Goal: Communication & Community: Answer question/provide support

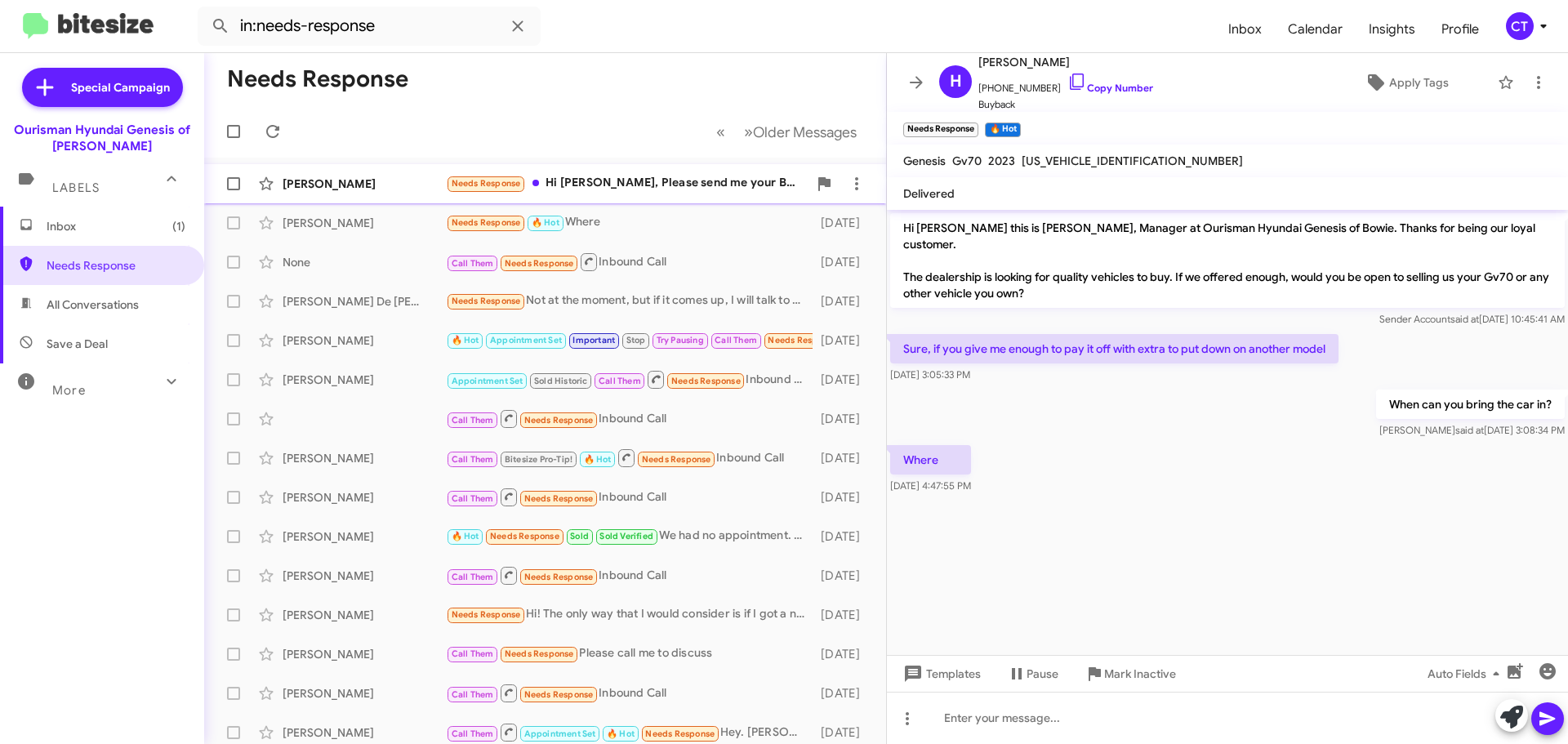
drag, startPoint x: 644, startPoint y: 161, endPoint x: 650, endPoint y: 190, distance: 29.6
click at [643, 164] on mat-action-list "James Ferrell Needs Response Hi Ciara, Please send me your BAFO on a 2026 Gv80 …" at bounding box center [545, 553] width 682 height 790
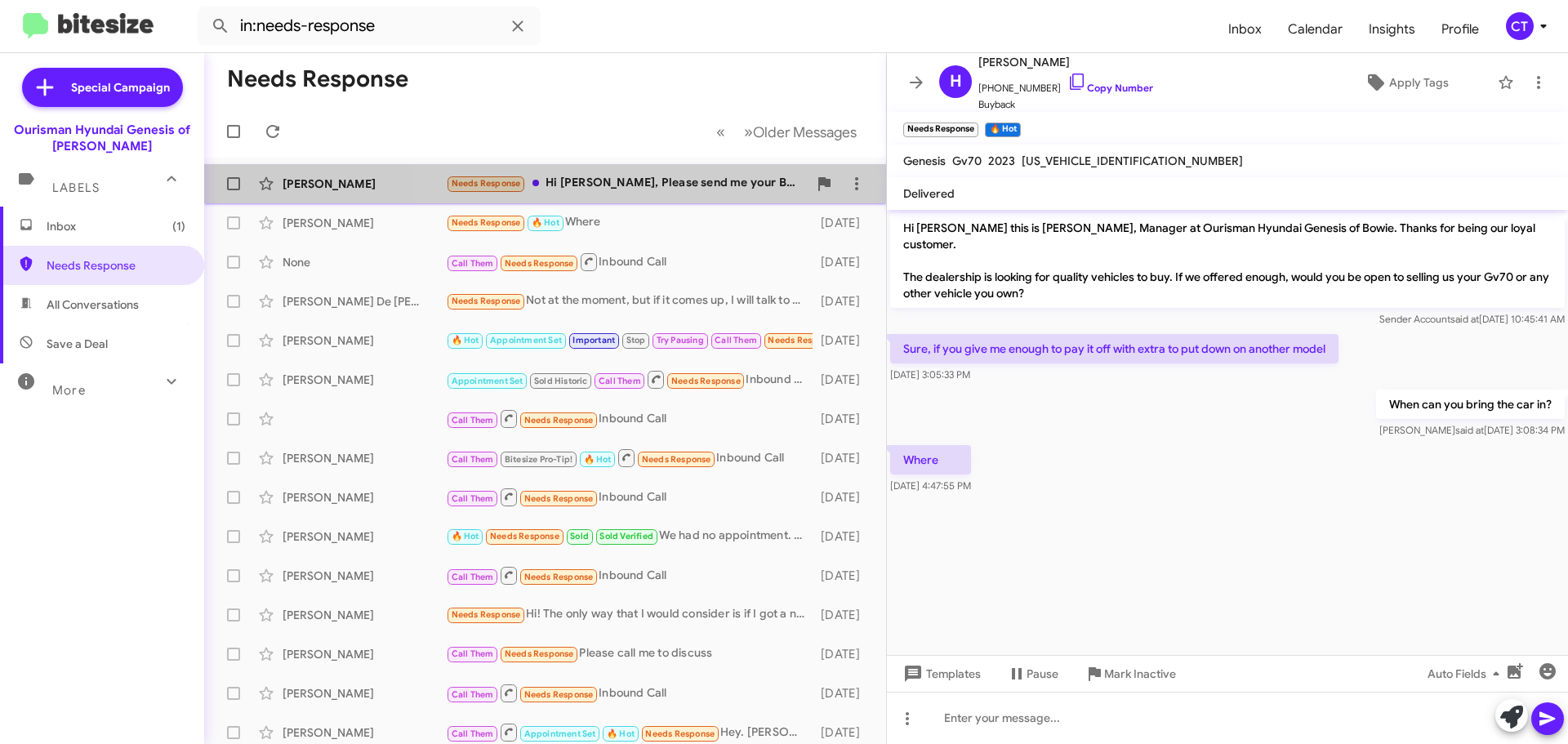
click at [648, 189] on div "Needs Response Hi Ciara, Please send me your BAFO on a 2026 Gv80 3.5t Genesis P…" at bounding box center [626, 182] width 362 height 18
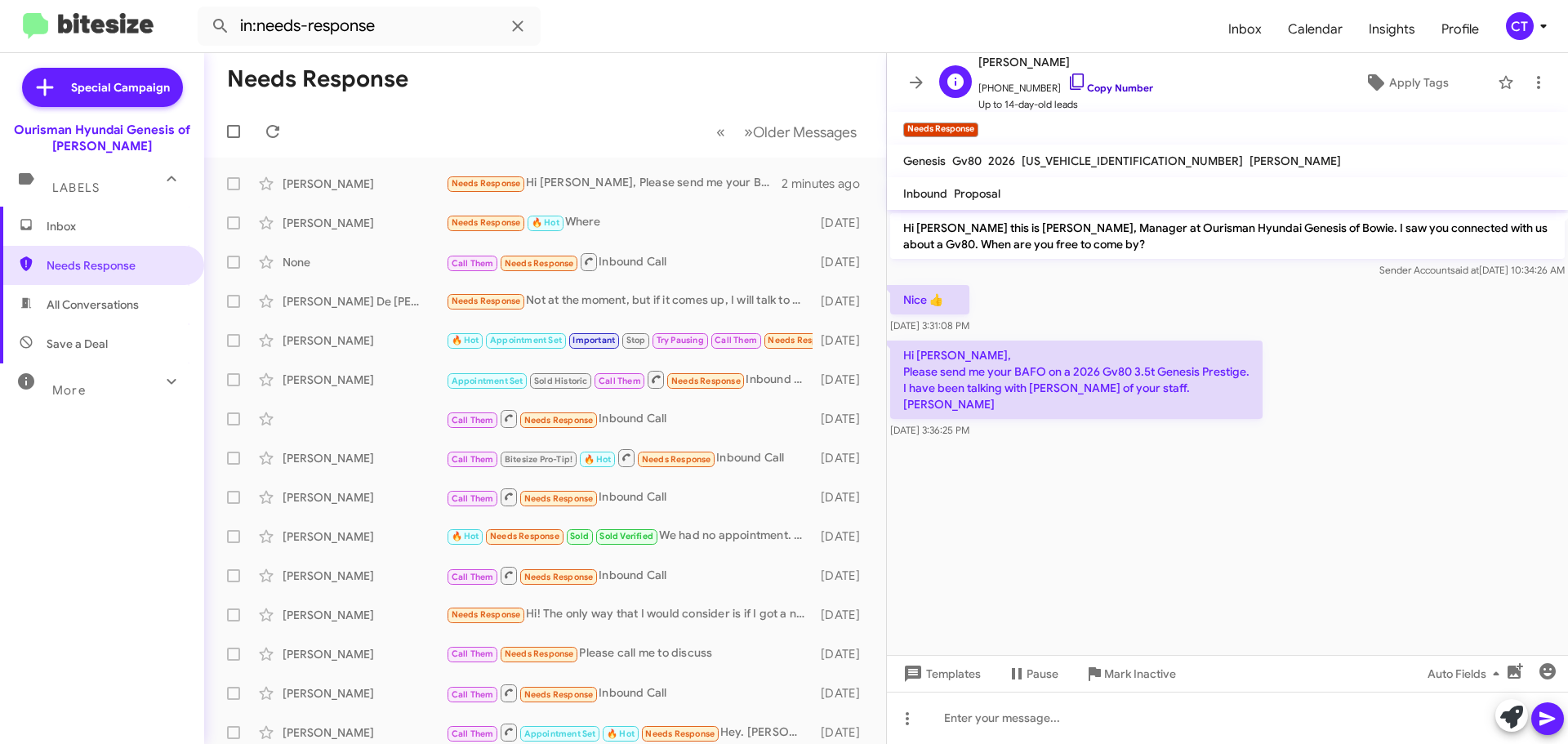
click at [1070, 76] on icon at bounding box center [1077, 82] width 14 height 17
drag, startPoint x: 899, startPoint y: 354, endPoint x: 1061, endPoint y: 398, distance: 167.9
click at [1047, 429] on div "Hi Ciara, Please send me your BAFO on a 2026 Gv80 3.5t Genesis Prestige. I have…" at bounding box center [1076, 390] width 373 height 98
copy div "Hi Ciara, Please send me your BAFO on a 2026 Gv80 3.5t Genesis Prestige. I have…"
click at [1143, 555] on cdk-virtual-scroll-viewport "Hi James this is Ciara Taylor, Manager at Ourisman Hyundai Genesis of Bowie. I …" at bounding box center [1227, 433] width 681 height 446
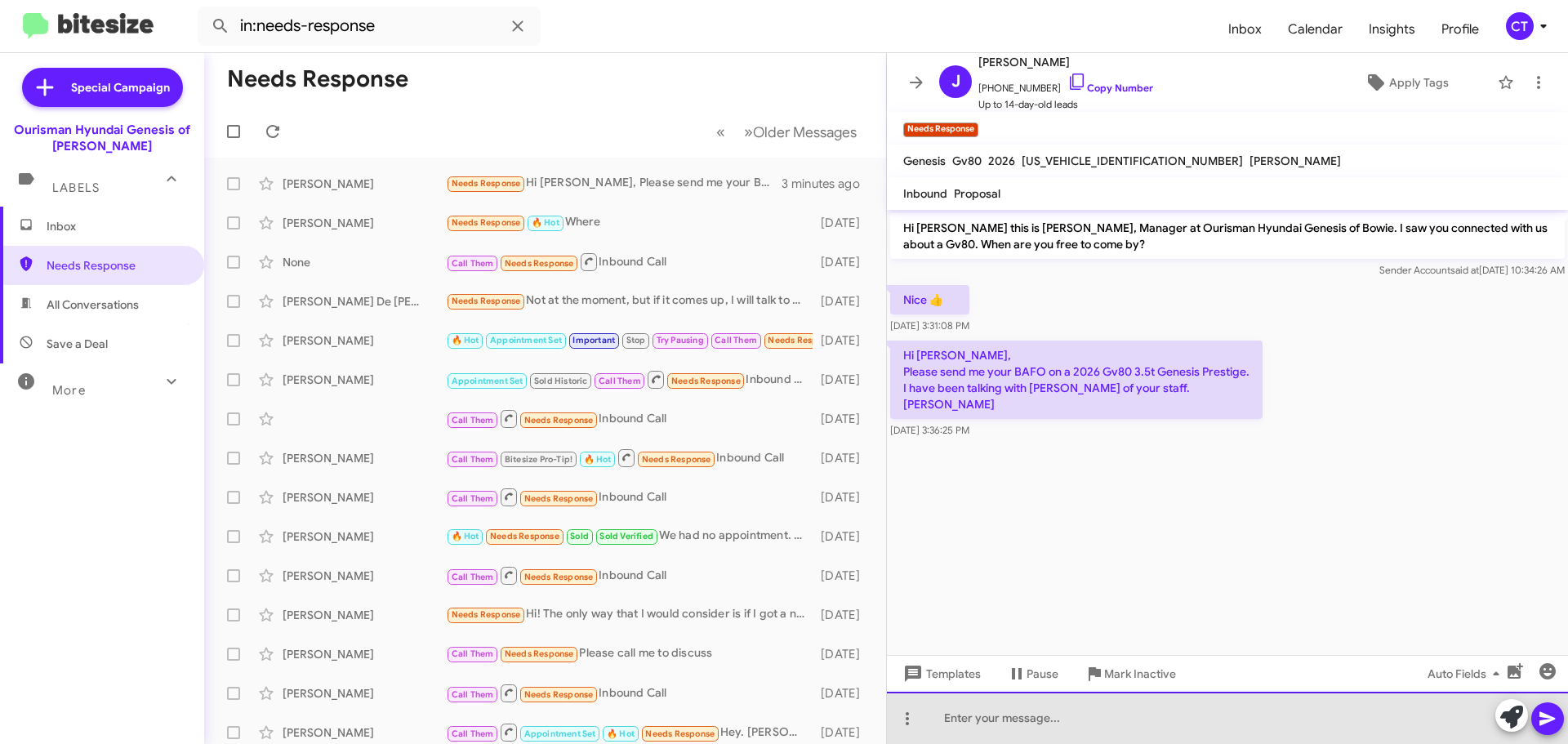
click at [1103, 733] on div at bounding box center [1227, 719] width 681 height 53
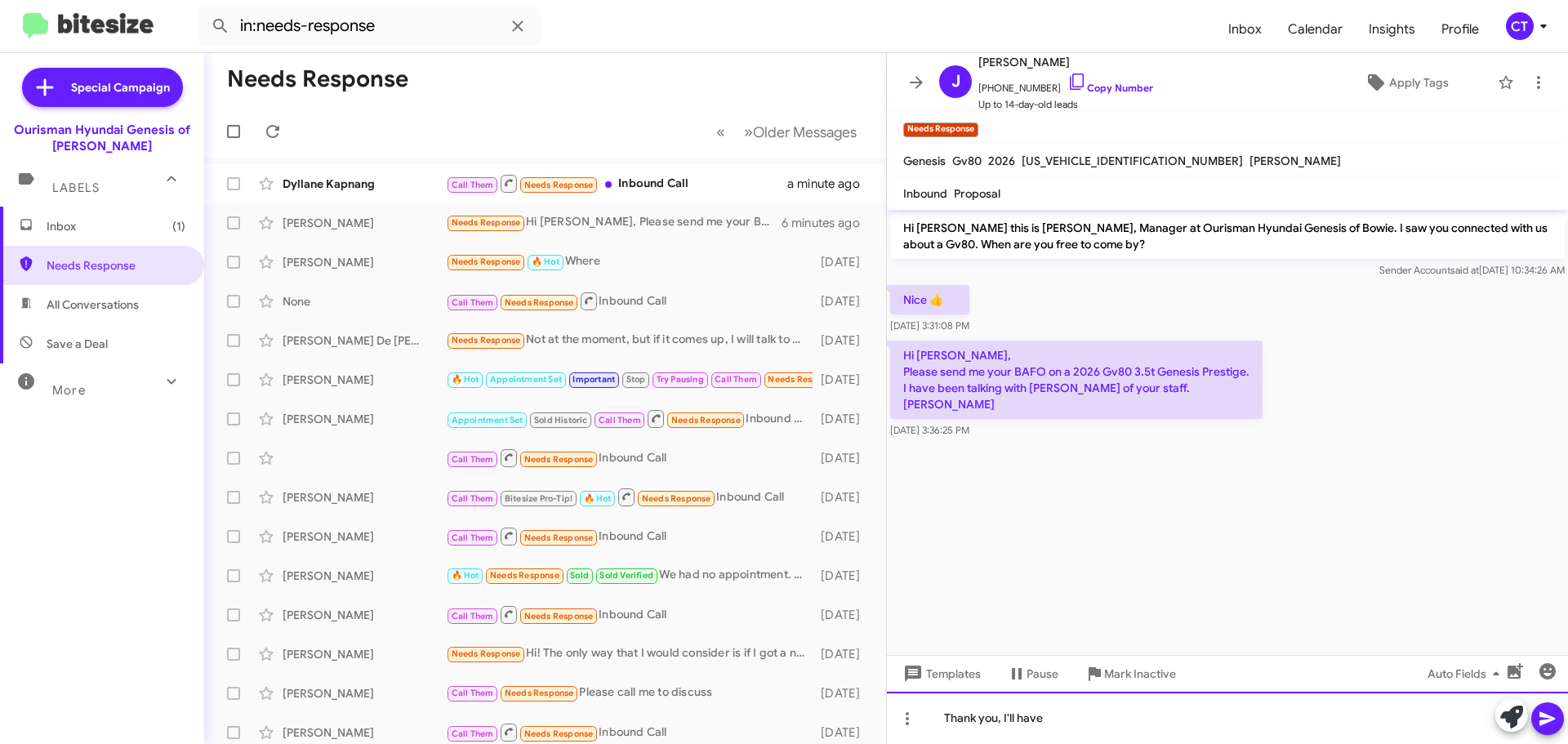
drag, startPoint x: 1091, startPoint y: 722, endPoint x: 1103, endPoint y: 727, distance: 13.0
click at [1091, 722] on div "Thank you, I'll have" at bounding box center [1227, 719] width 681 height 53
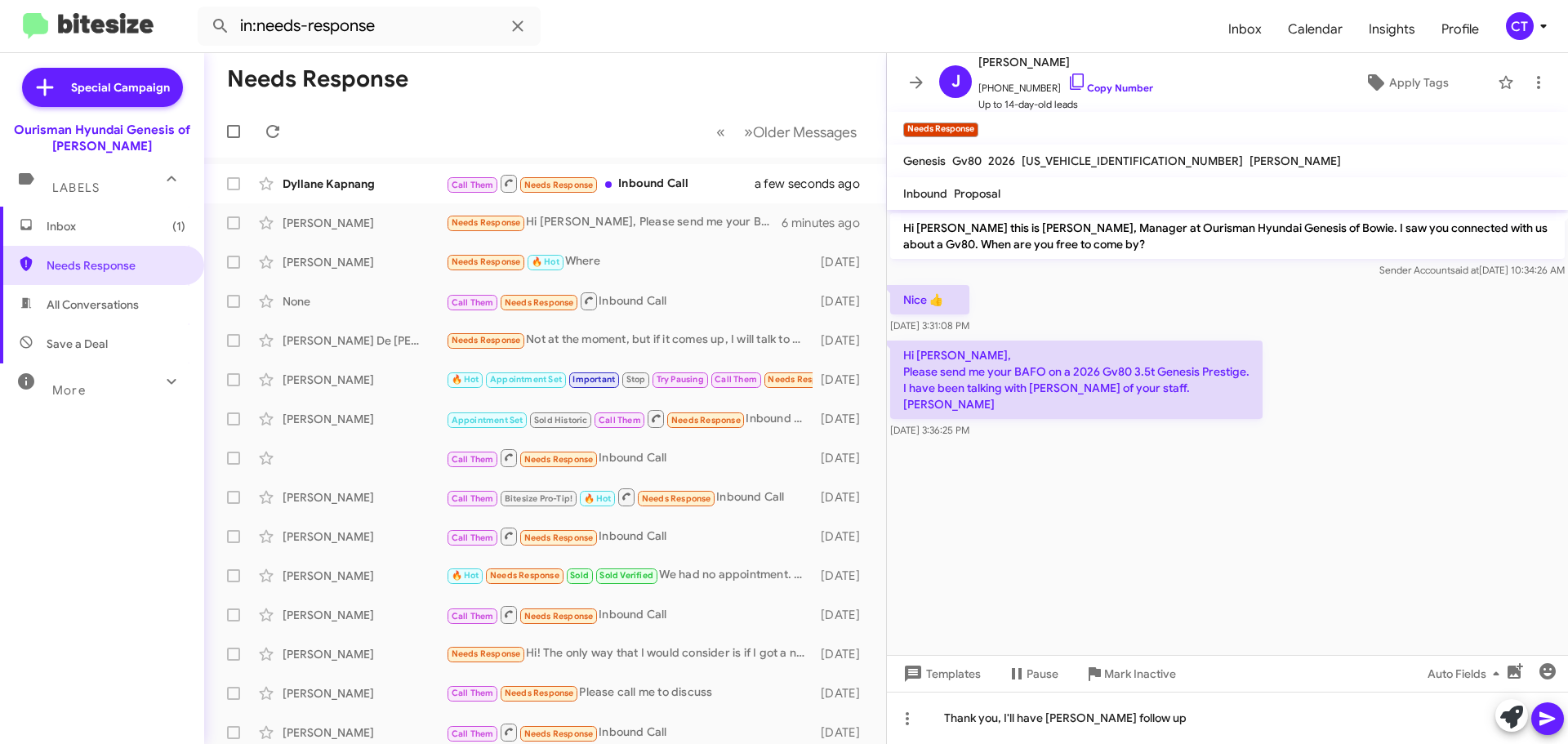
click at [1550, 727] on icon at bounding box center [1547, 719] width 19 height 19
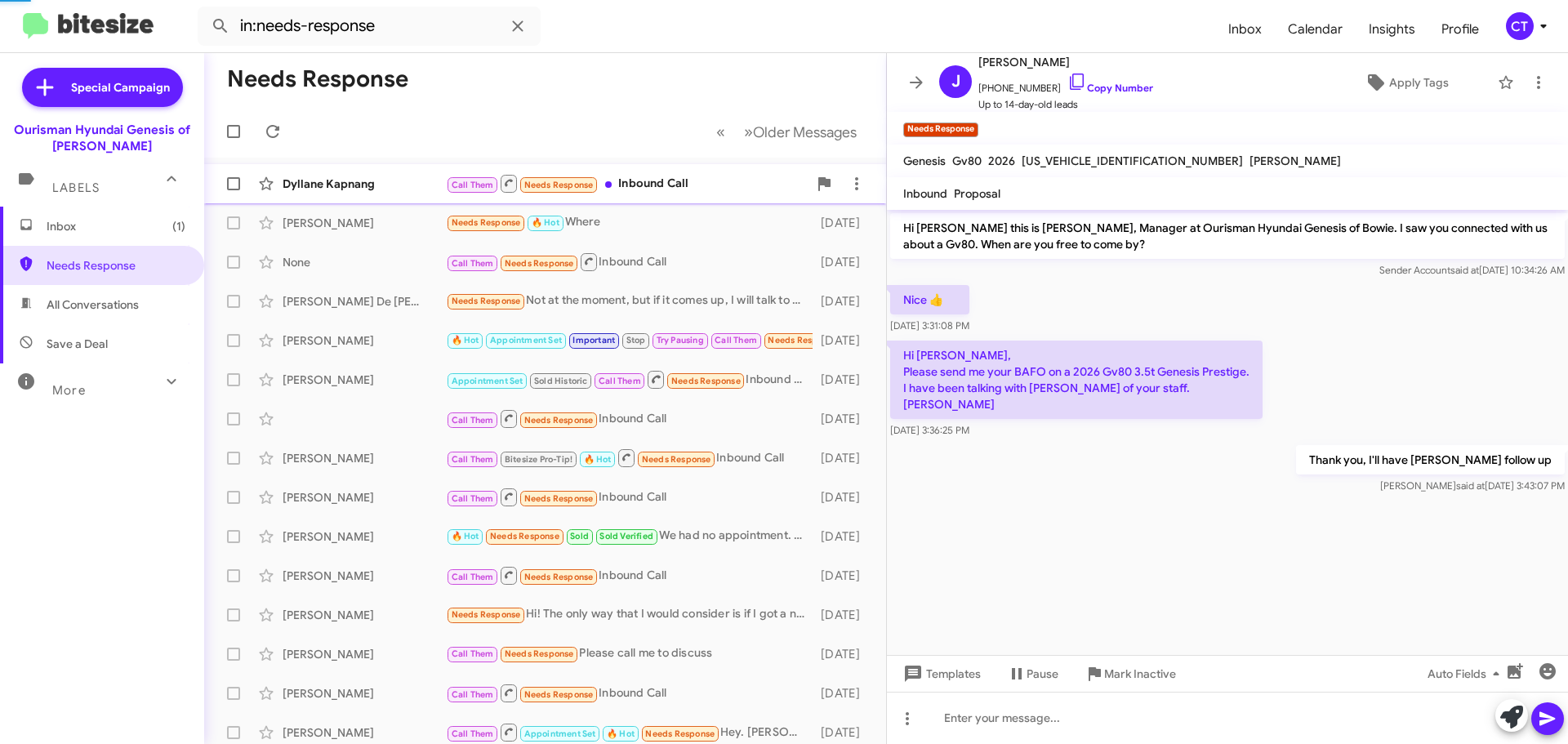
click at [648, 191] on div "Call Them Needs Response Inbound Call" at bounding box center [626, 182] width 362 height 20
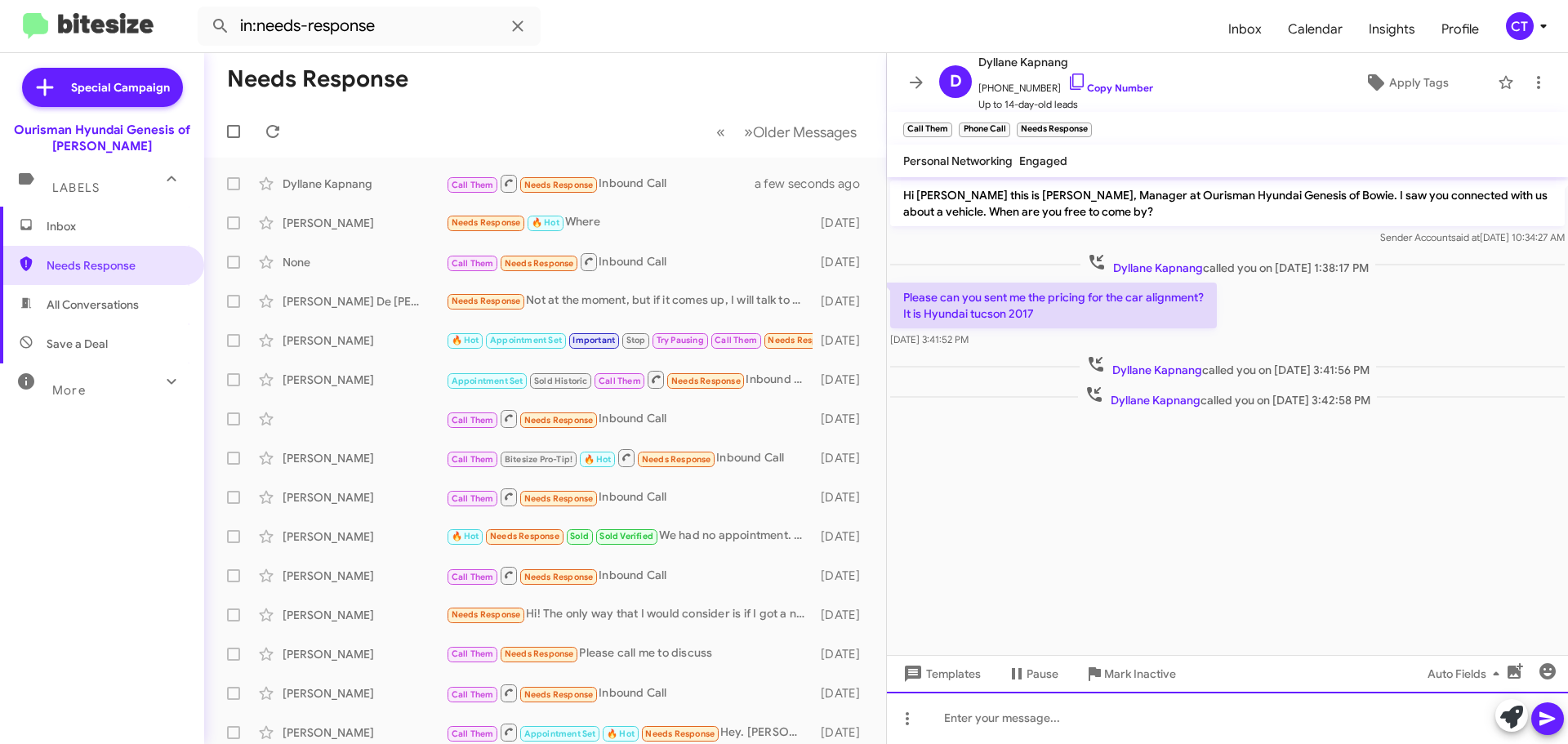
click at [1014, 724] on div at bounding box center [1227, 719] width 681 height 53
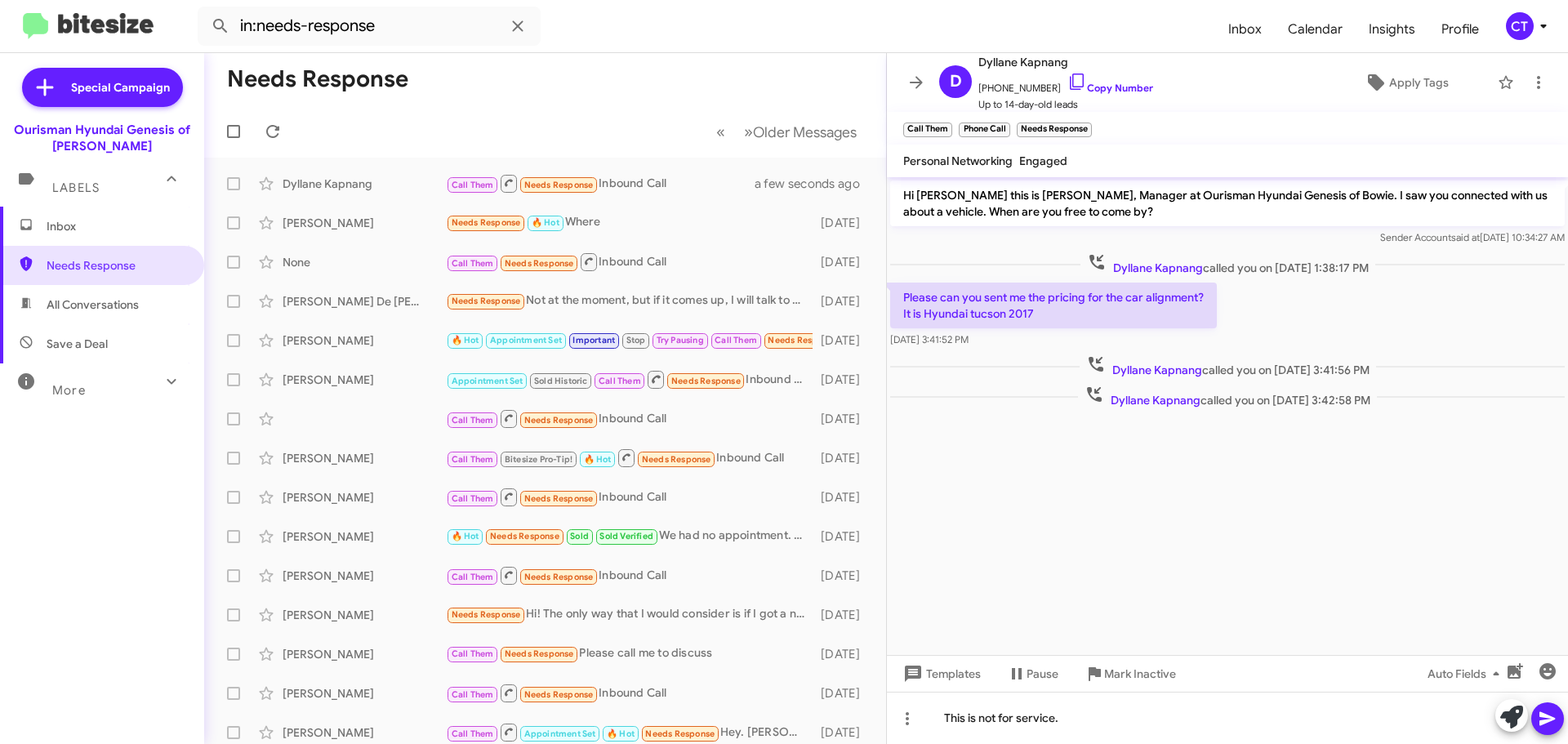
click at [1540, 719] on icon at bounding box center [1547, 719] width 19 height 19
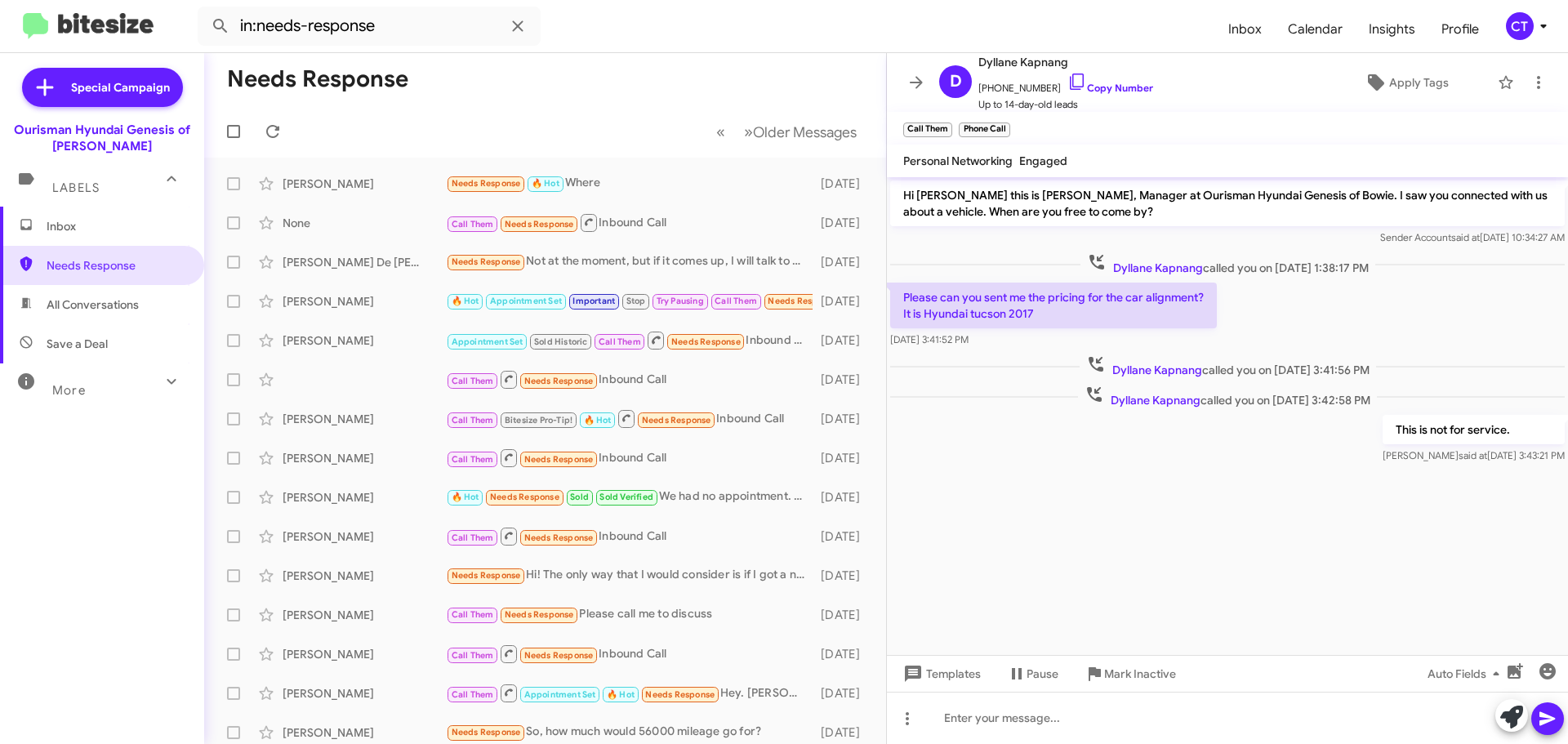
click at [1539, 30] on icon at bounding box center [1543, 26] width 19 height 19
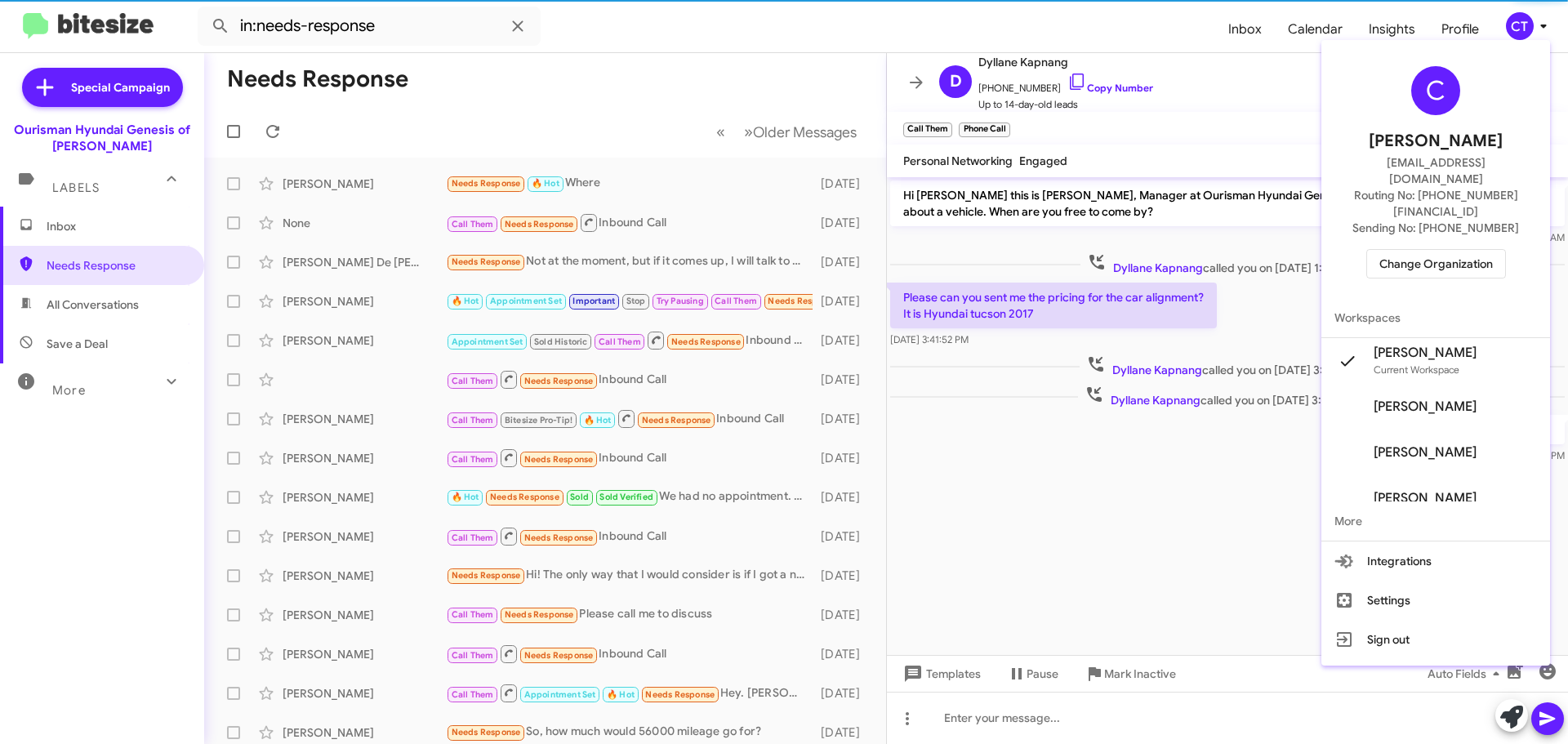
click at [1404, 250] on span "Change Organization" at bounding box center [1436, 264] width 113 height 28
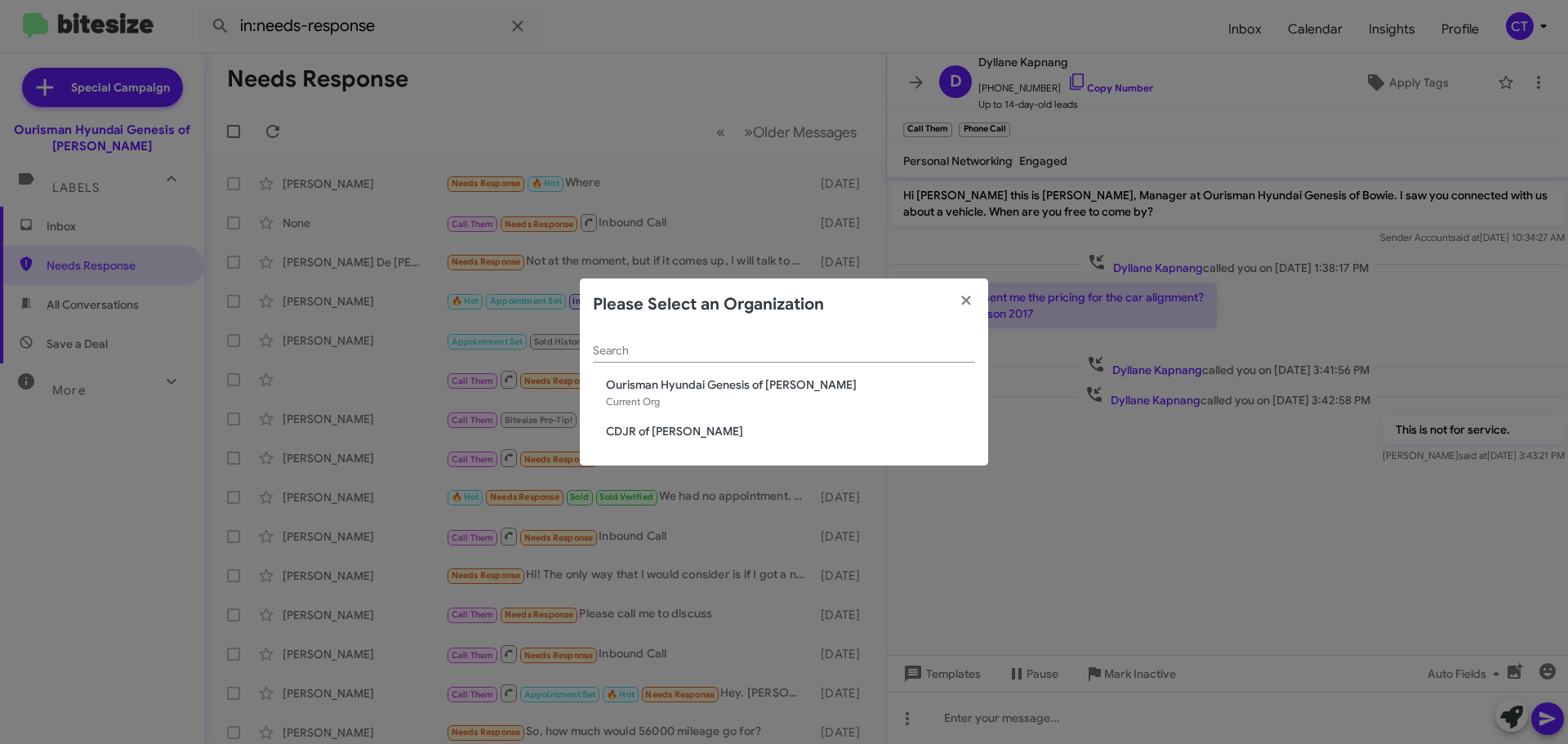
click at [632, 431] on span "CDJR of [PERSON_NAME]" at bounding box center [790, 431] width 369 height 17
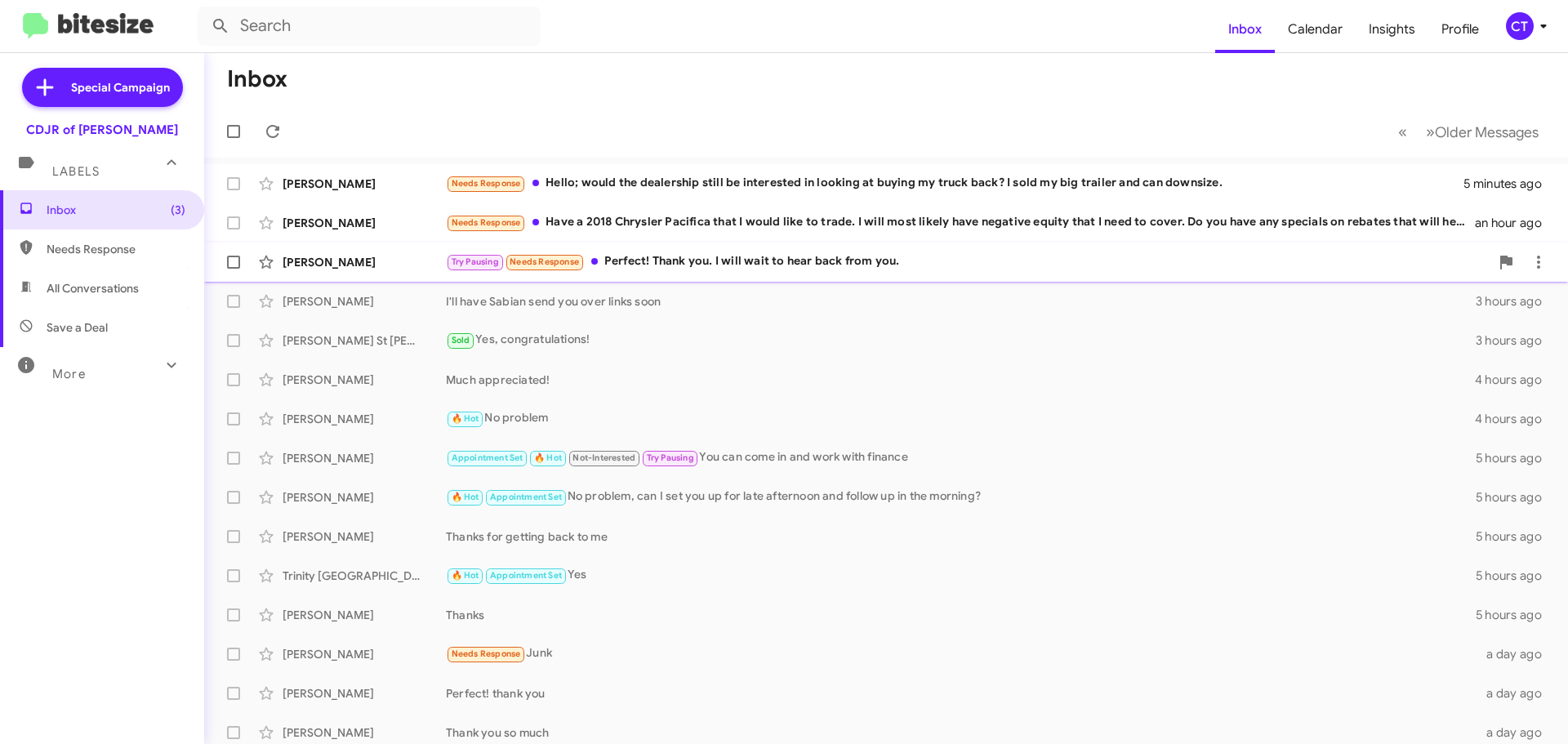
click at [726, 253] on div "Try Pausing Needs Response Perfect! Thank you. I will wait to hear back from yo…" at bounding box center [967, 261] width 1044 height 18
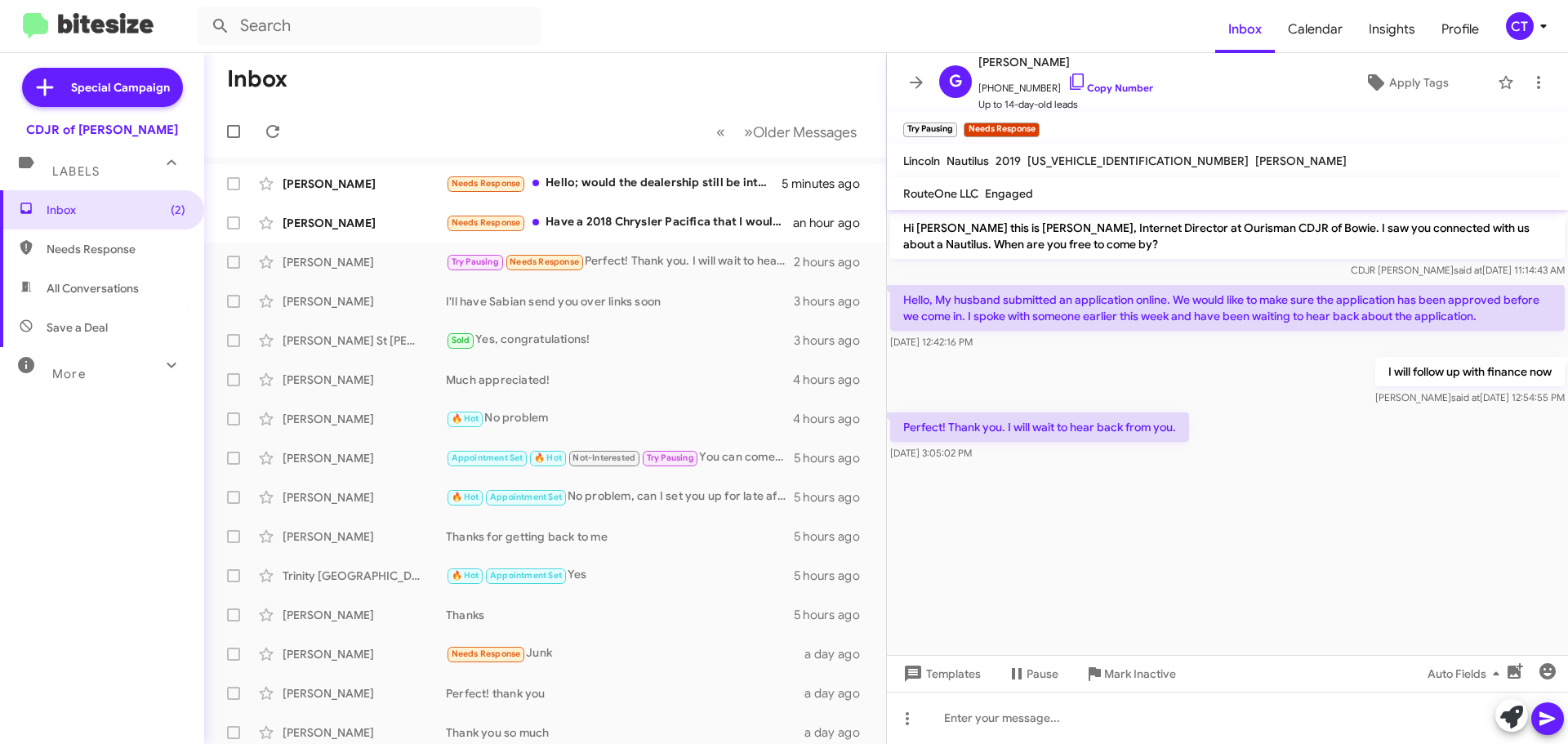
drag, startPoint x: 1061, startPoint y: 82, endPoint x: 461, endPoint y: 155, distance: 604.4
click at [1067, 82] on icon at bounding box center [1077, 82] width 19 height 19
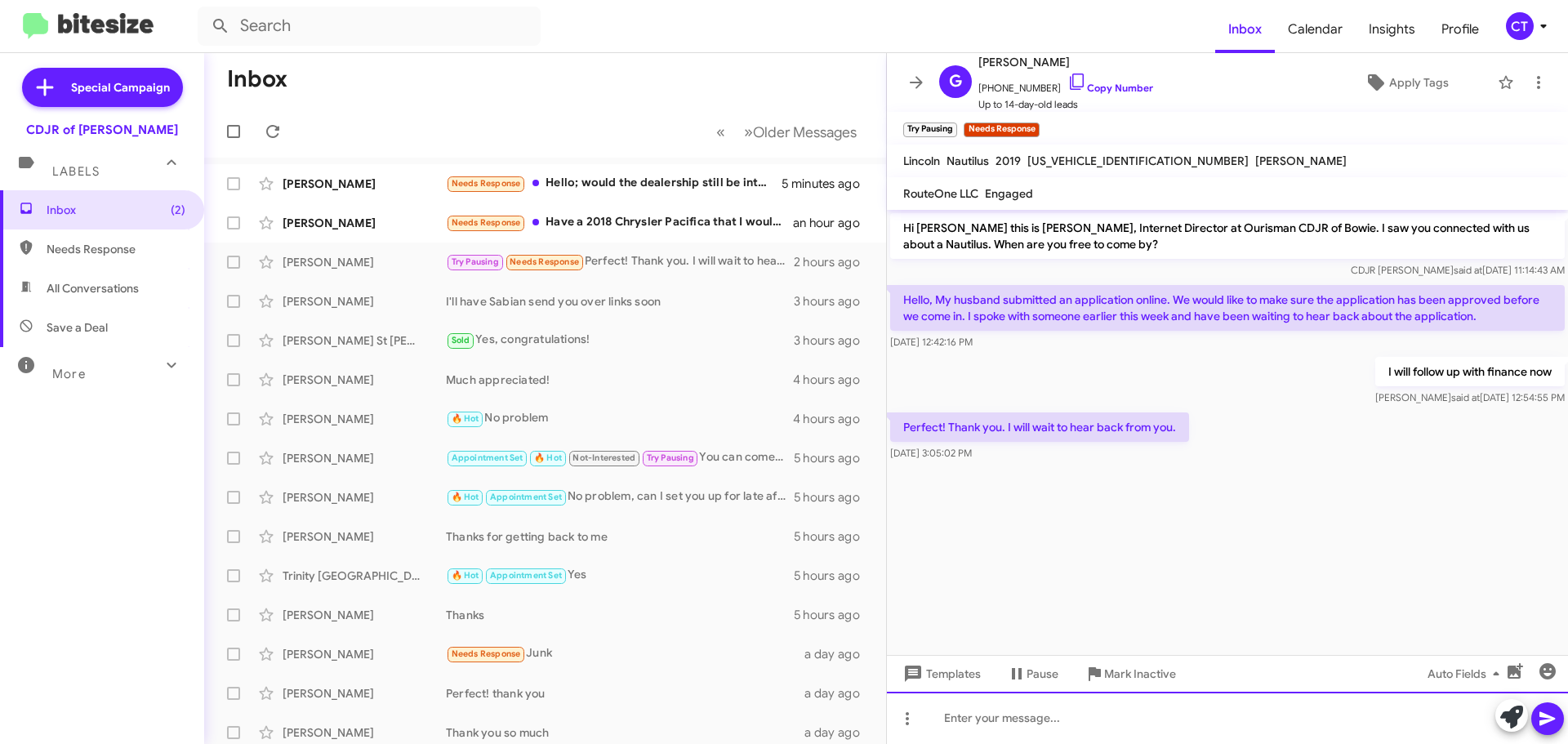
click at [1158, 723] on div at bounding box center [1227, 719] width 681 height 53
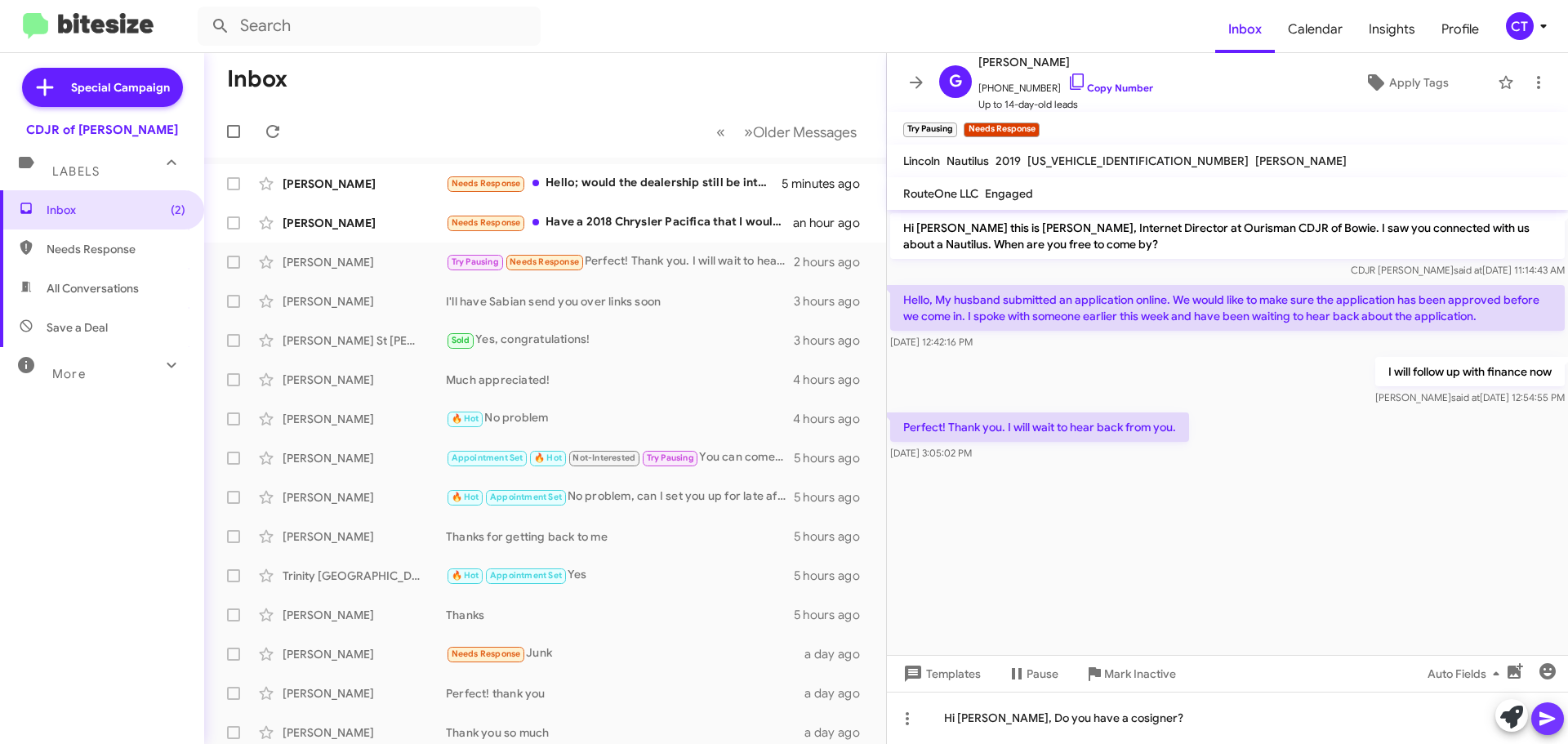
click at [1550, 716] on icon at bounding box center [1547, 719] width 19 height 19
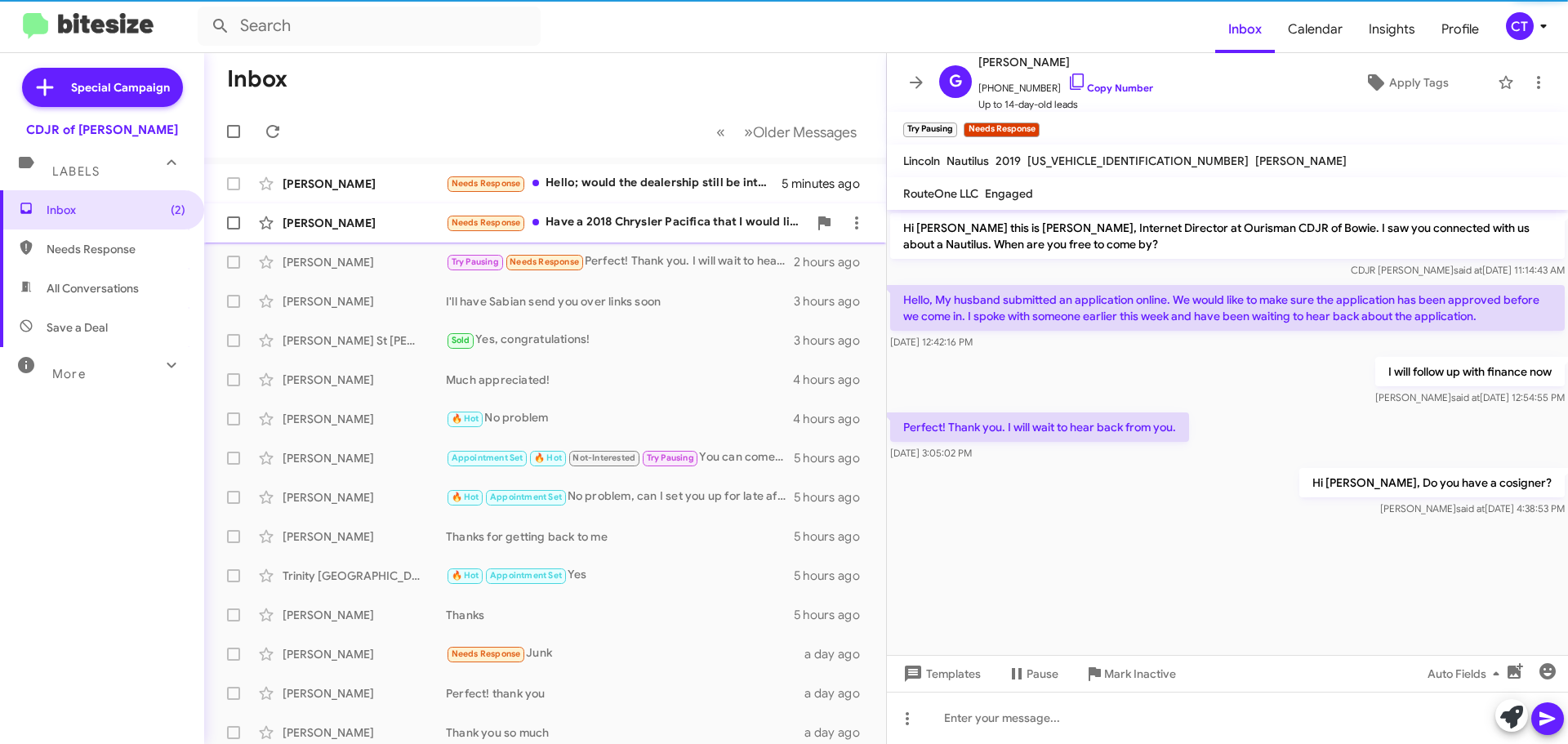
click at [639, 235] on div "Keith Atkins Needs Response Have a 2018 Chrysler Pacifica that I would like to …" at bounding box center [545, 223] width 656 height 32
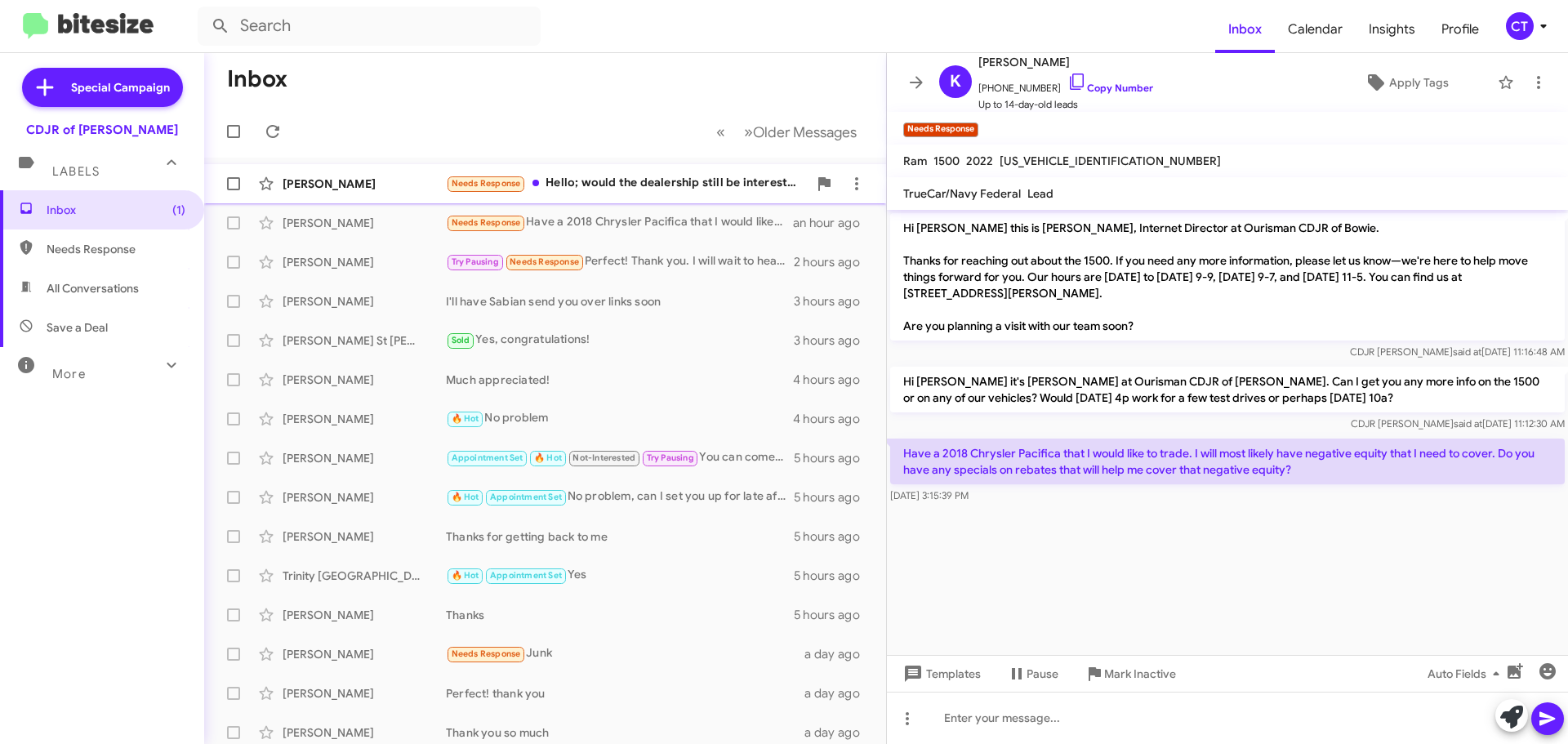
drag, startPoint x: 1056, startPoint y: 83, endPoint x: 630, endPoint y: 165, distance: 433.8
click at [1070, 83] on icon at bounding box center [1077, 82] width 14 height 17
drag, startPoint x: 902, startPoint y: 448, endPoint x: 1077, endPoint y: 491, distance: 180.2
click at [1077, 491] on div "Have a 2018 Chrysler Pacifica that I would like to trade. I will most likely ha…" at bounding box center [1227, 471] width 674 height 65
copy div "Have a 2018 Chrysler Pacifica that I would like to trade. I will most likely ha…"
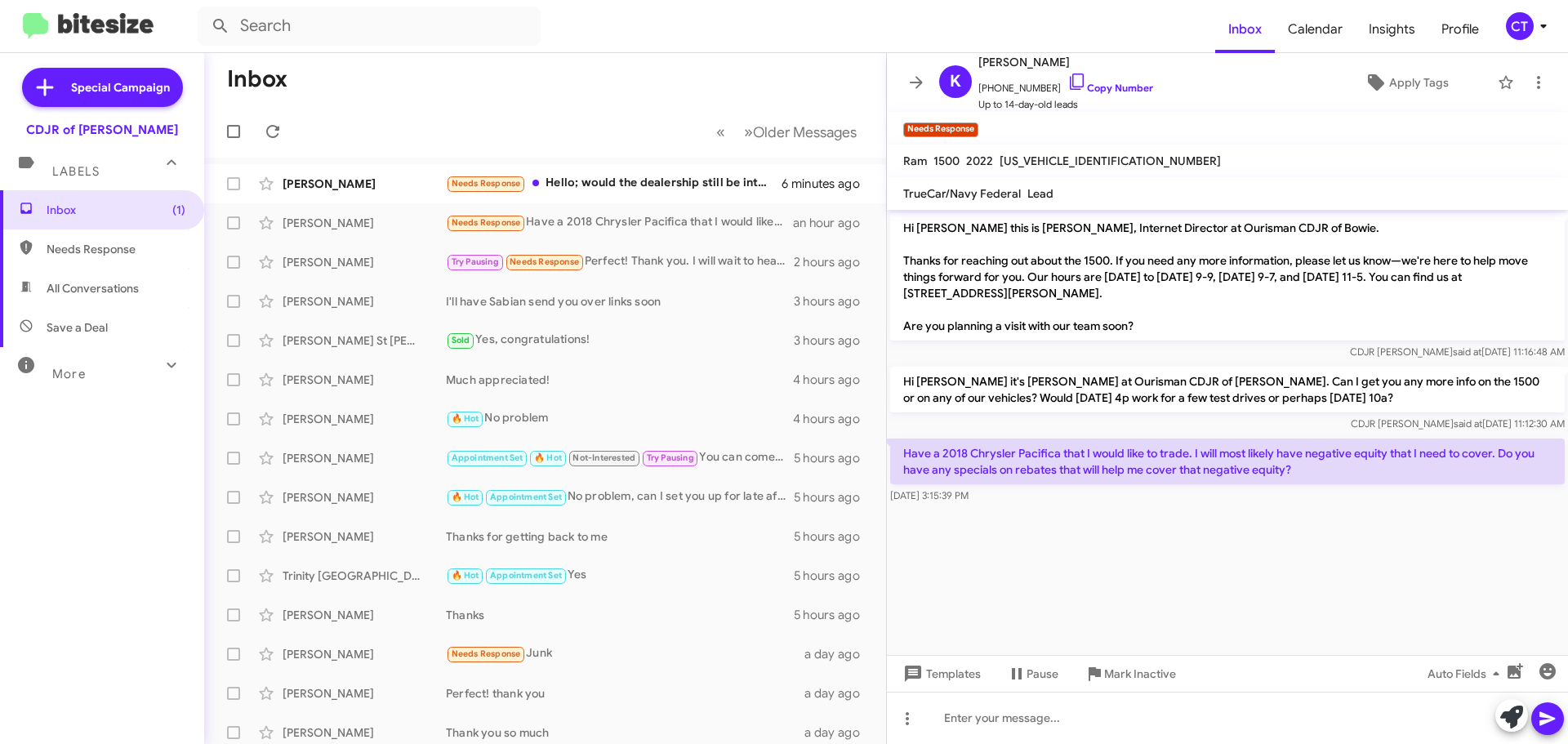
click at [1046, 515] on div at bounding box center [1227, 513] width 681 height 12
drag, startPoint x: 901, startPoint y: 446, endPoint x: 1038, endPoint y: 504, distance: 148.8
click at [1038, 504] on div "Have a 2018 Chrysler Pacifica that I would like to trade. I will most likely ha…" at bounding box center [1227, 471] width 674 height 65
copy div "Have a 2018 Chrysler Pacifica that I would like to trade. I will most likely ha…"
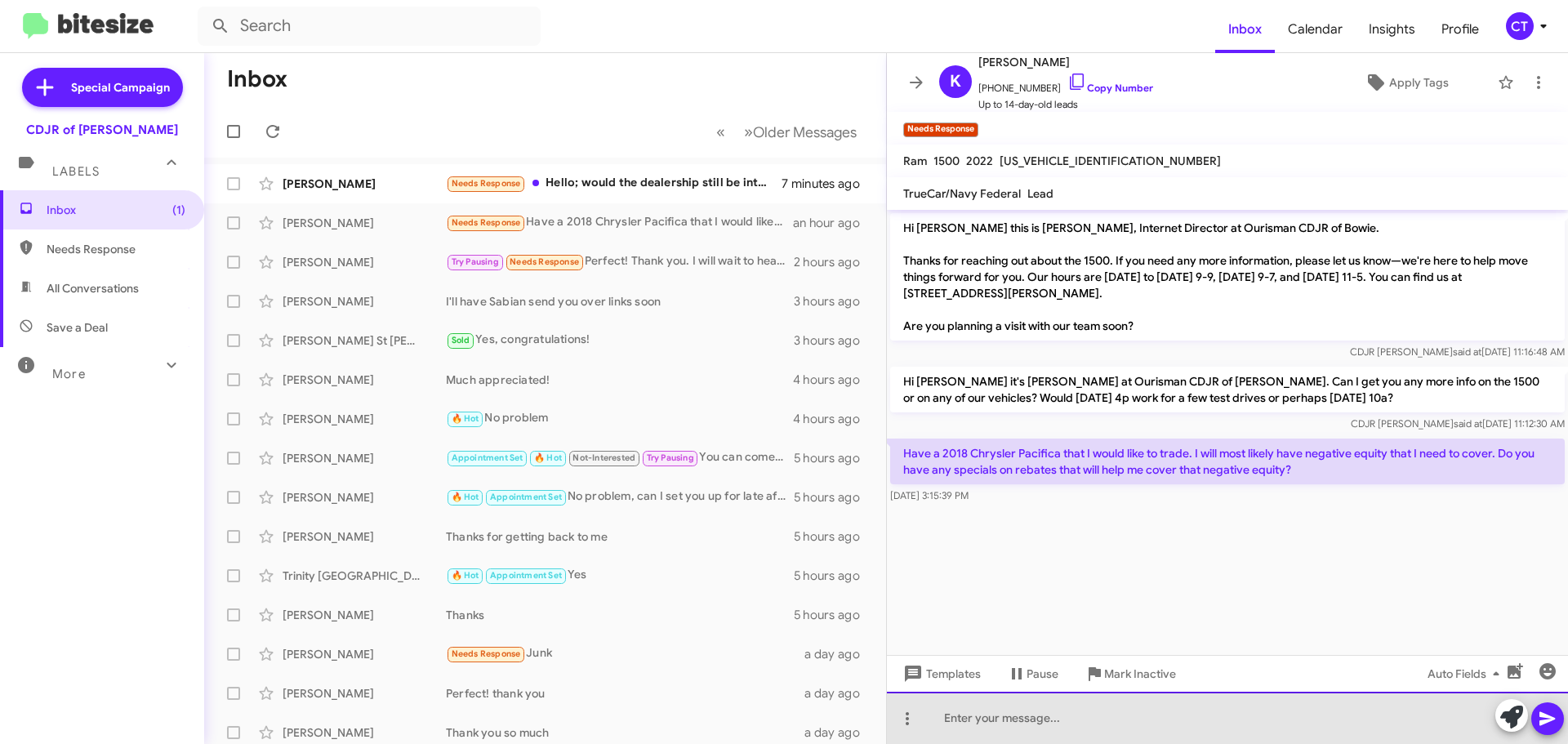
click at [1154, 717] on div at bounding box center [1227, 719] width 681 height 53
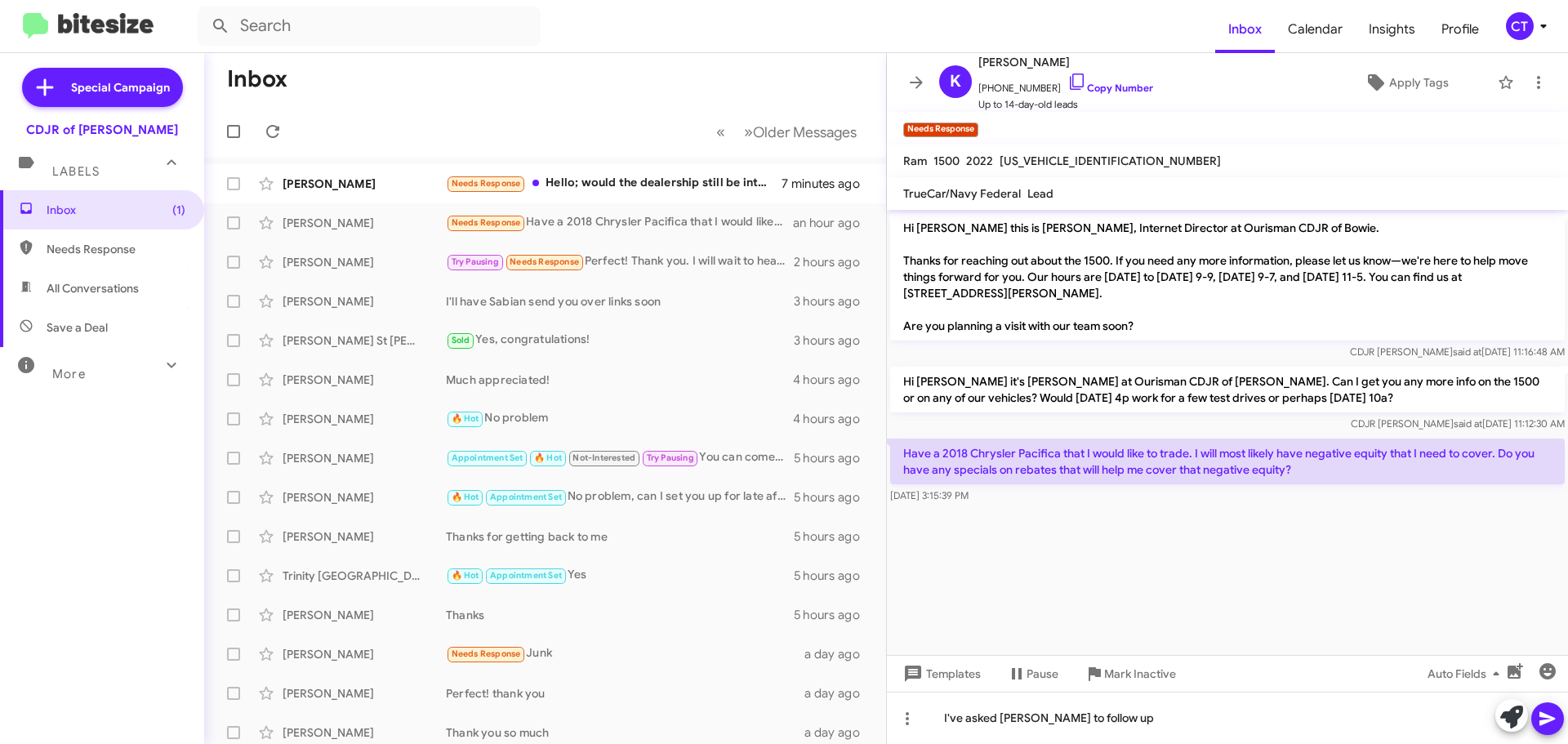
click at [1550, 721] on icon at bounding box center [1547, 719] width 16 height 14
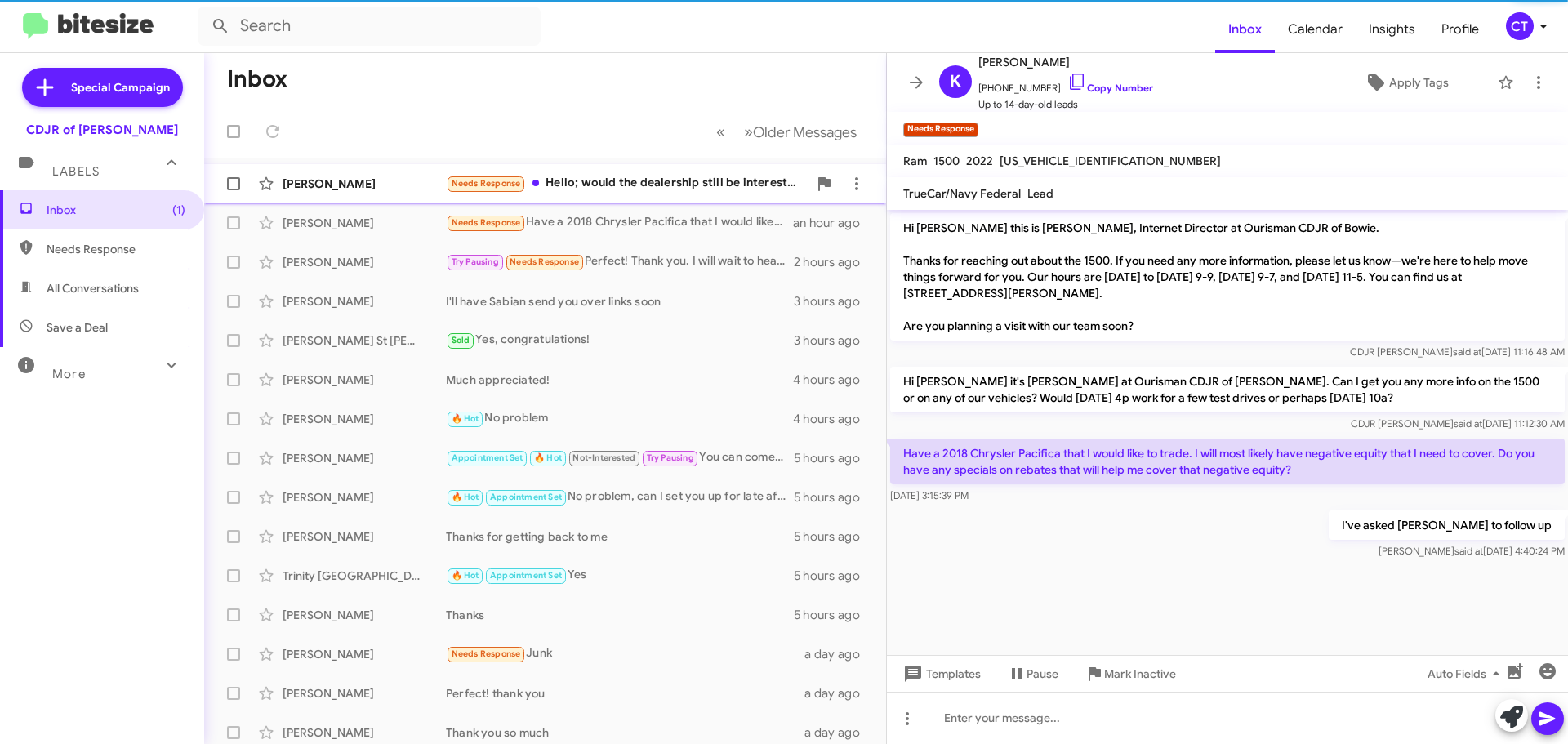
click at [592, 190] on div "Needs Response Hello; would the dealership still be interested in looking at bu…" at bounding box center [626, 182] width 362 height 18
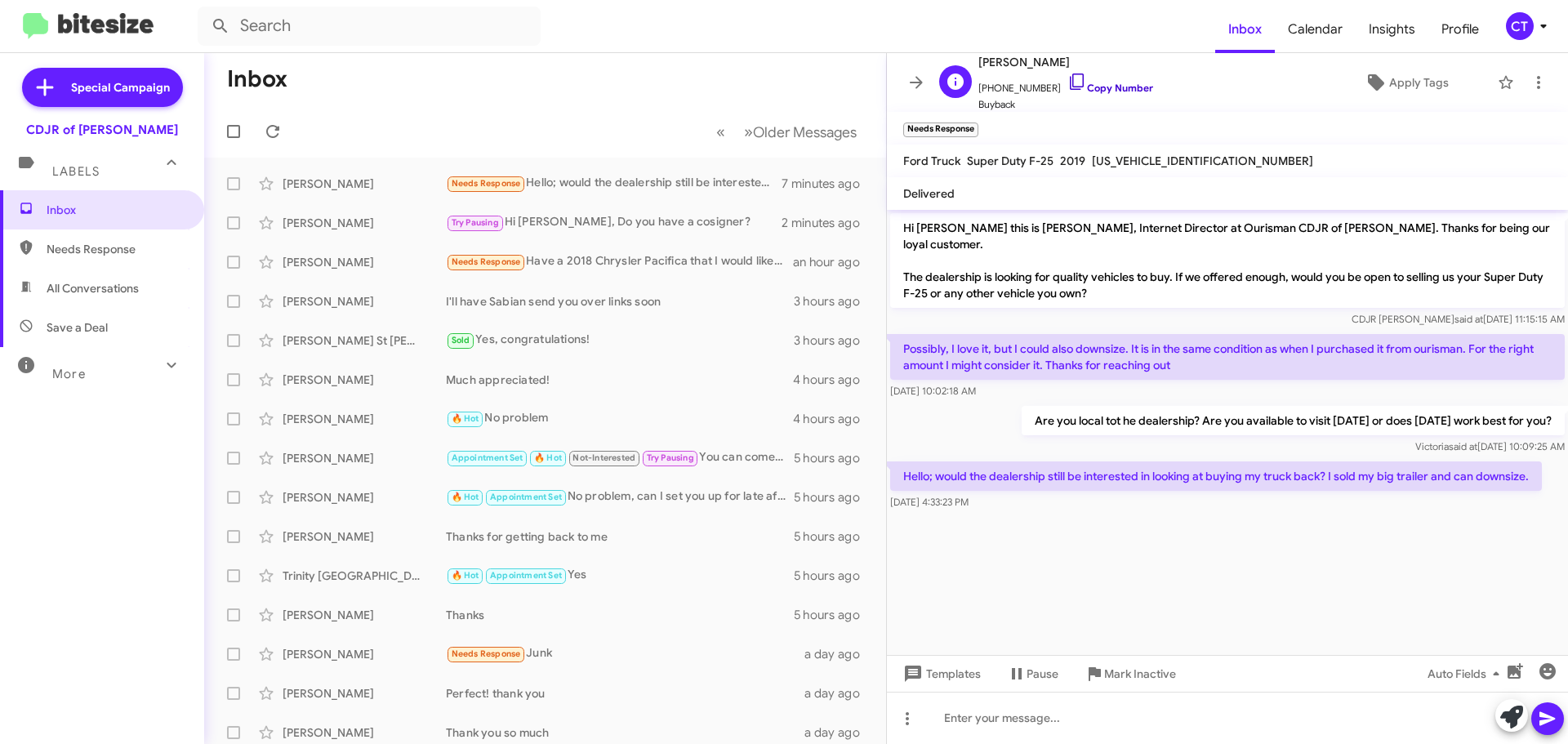
click at [1067, 82] on icon at bounding box center [1077, 82] width 19 height 19
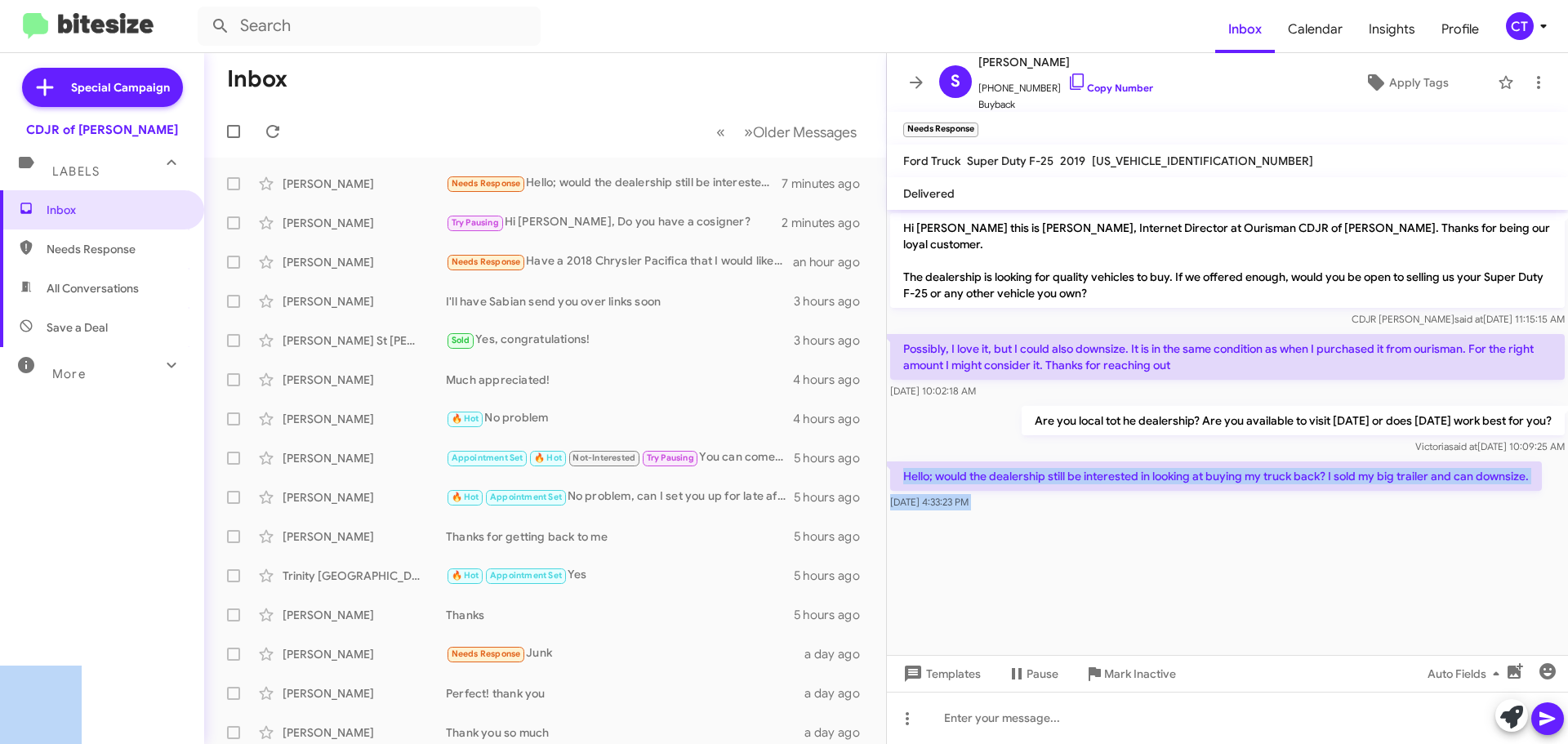
copy body "Hello; would the dealership still be interested in looking at buying my truck b…"
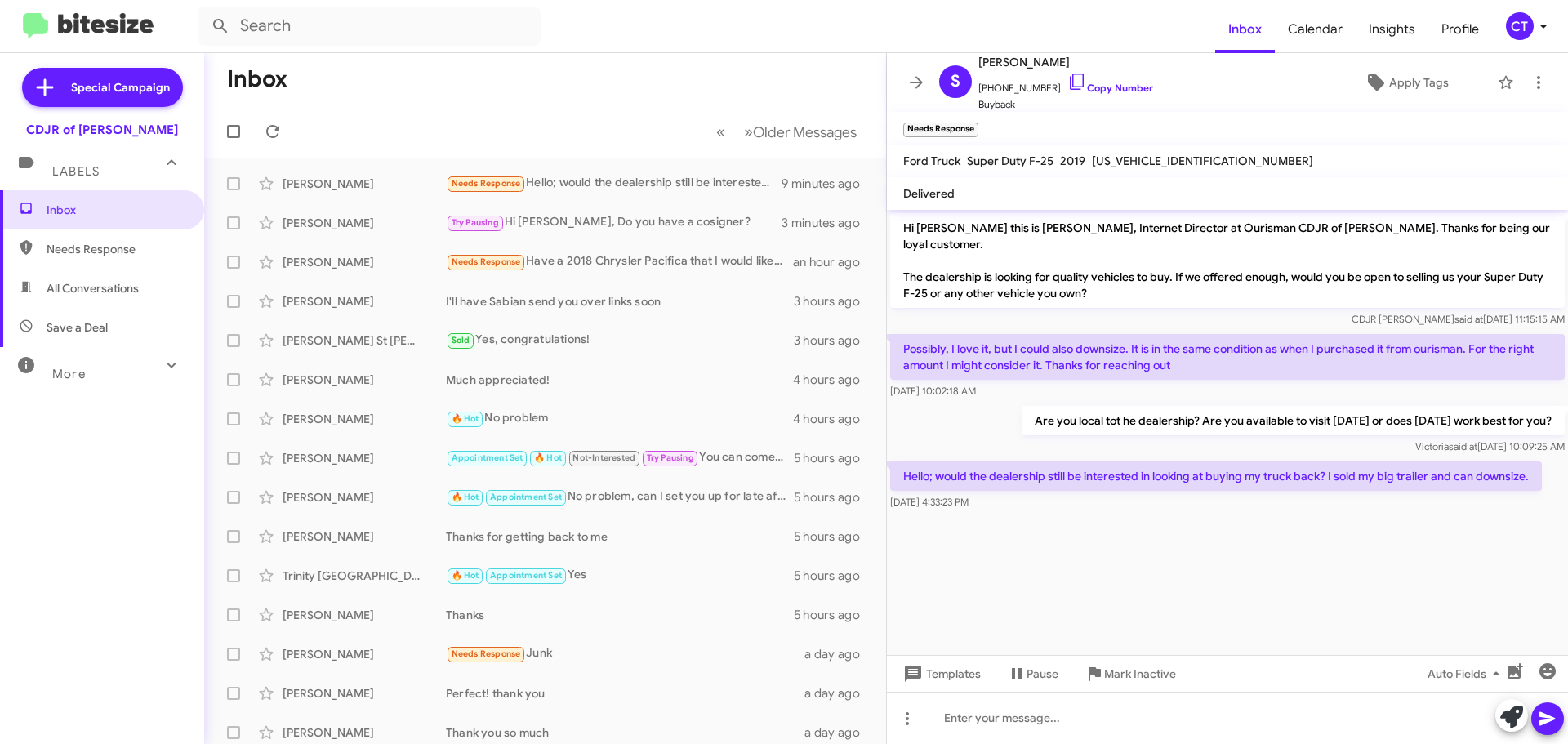
click at [422, 76] on mat-toolbar-row "Inbox" at bounding box center [545, 80] width 682 height 53
click at [1523, 27] on div "CT" at bounding box center [1520, 26] width 28 height 28
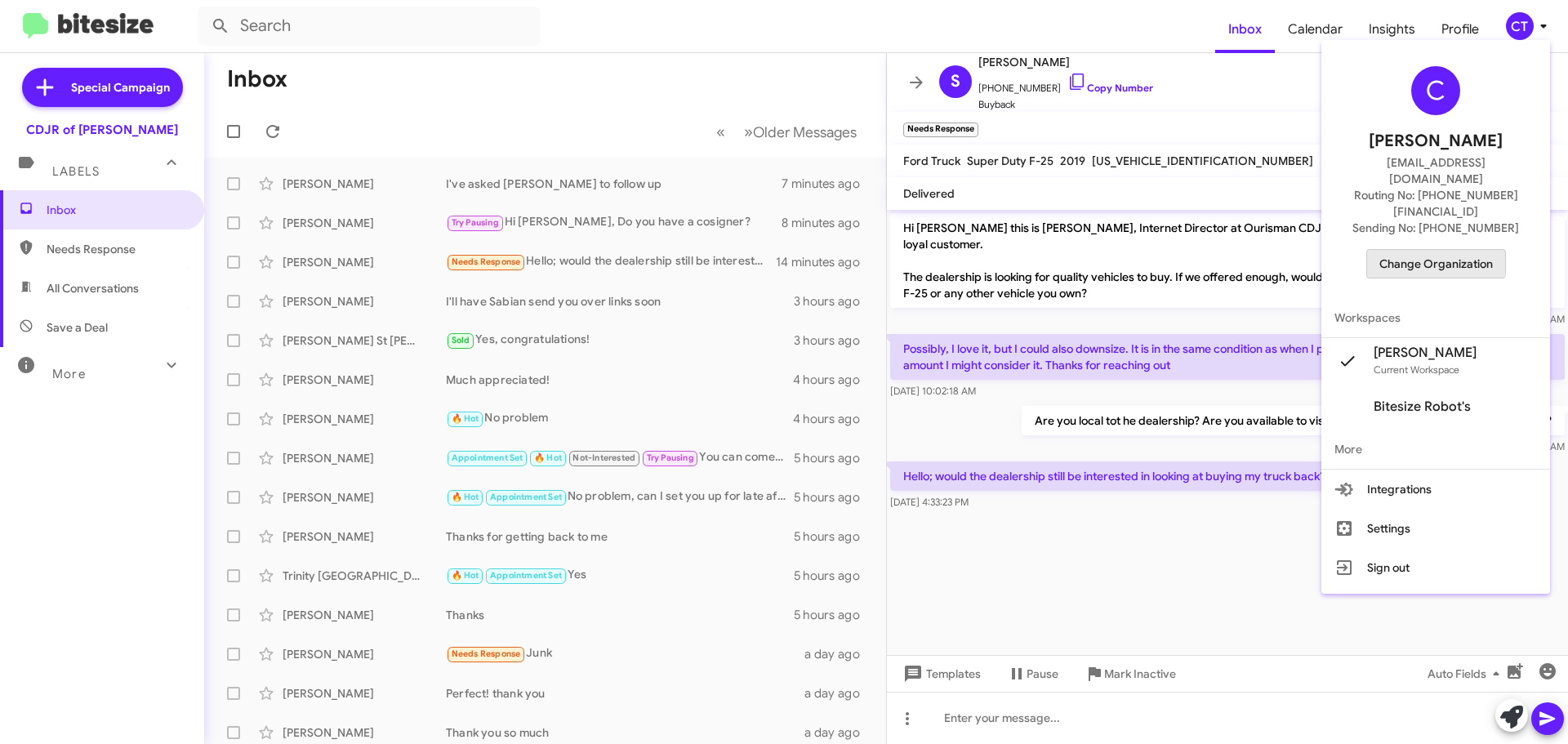
click at [1436, 250] on span "Change Organization" at bounding box center [1436, 264] width 113 height 28
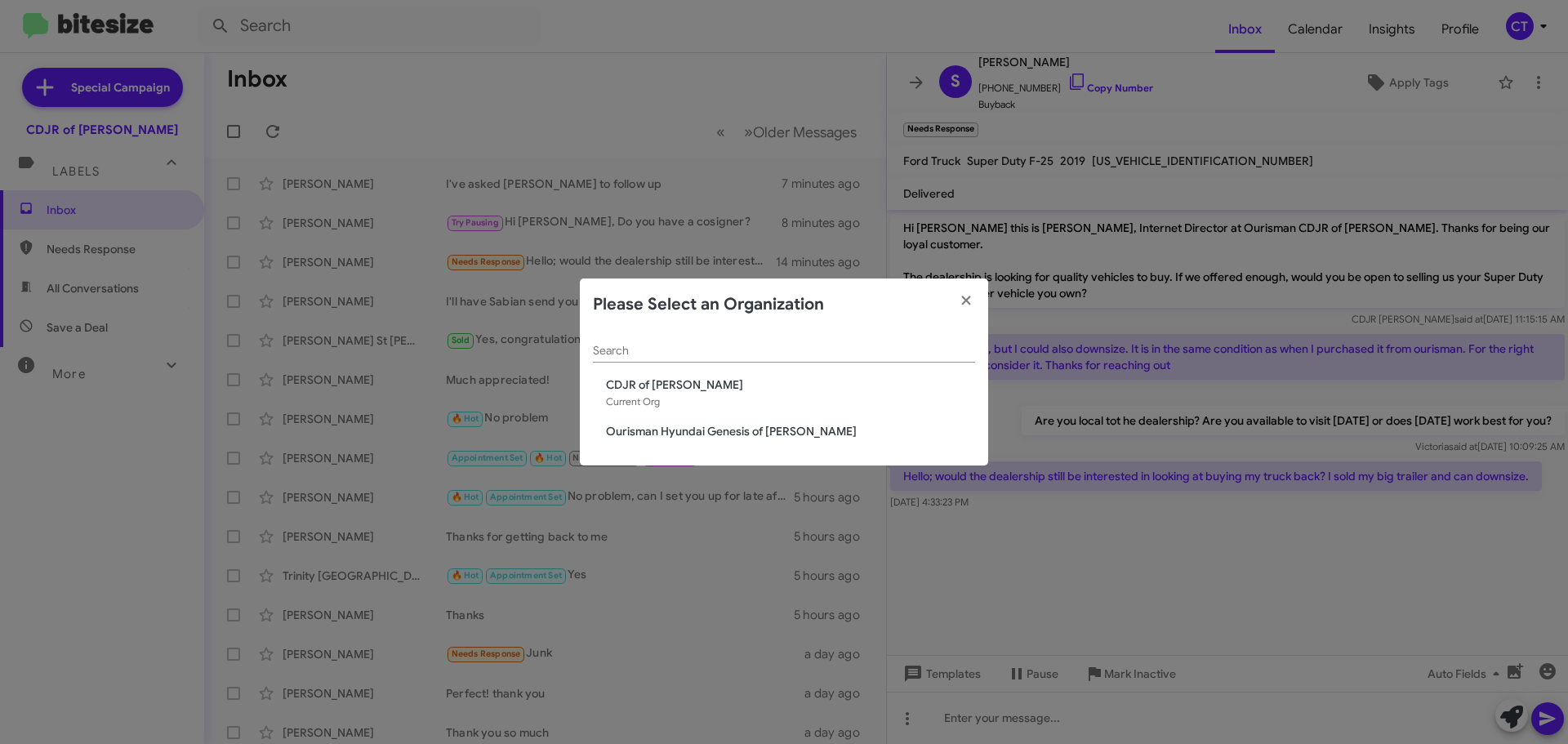
click at [731, 429] on span "Ourisman Hyundai Genesis of [PERSON_NAME]" at bounding box center [790, 431] width 369 height 17
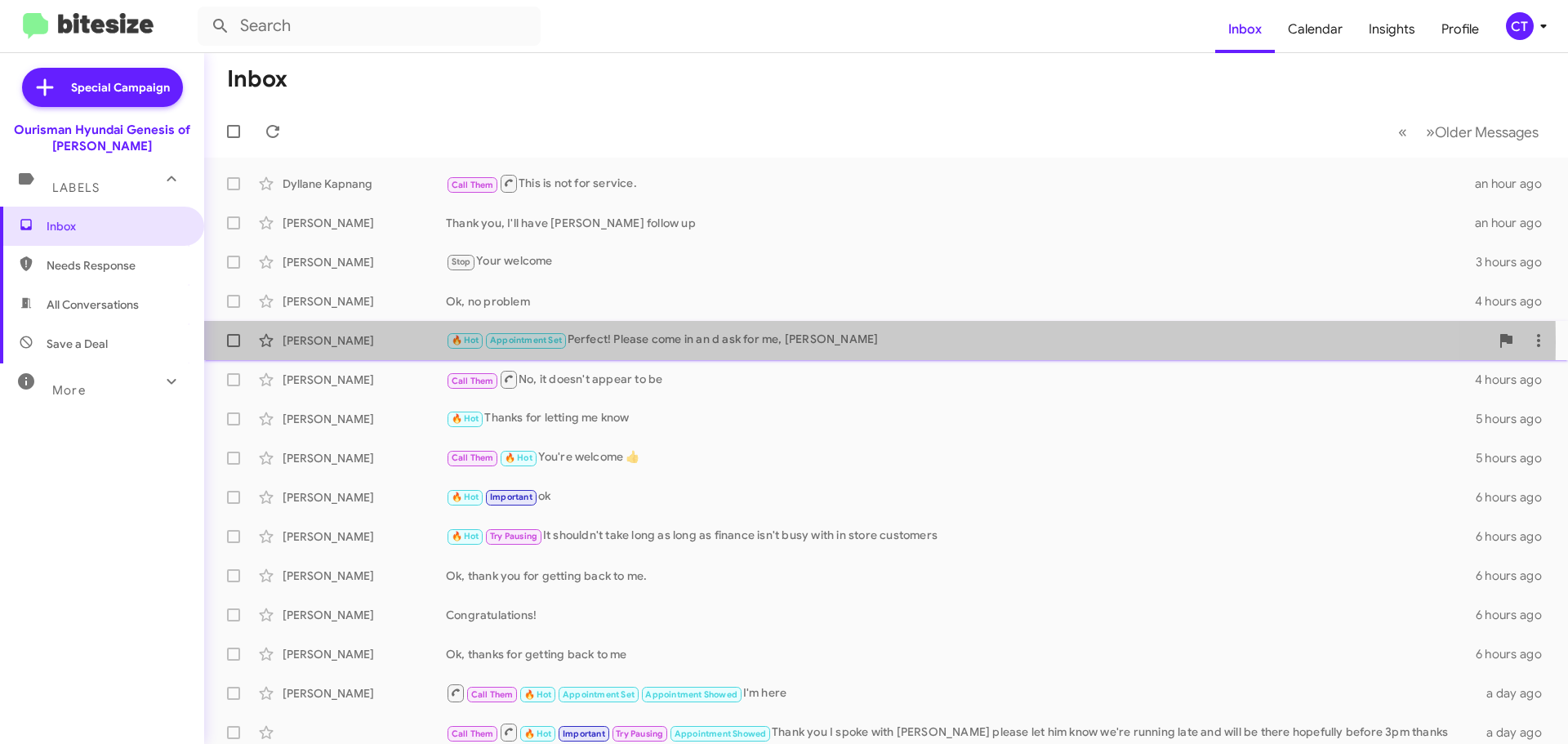
click at [677, 341] on div "🔥 Hot Appointment Set Perfect! Please come in an d ask for me, [PERSON_NAME]" at bounding box center [967, 340] width 1044 height 18
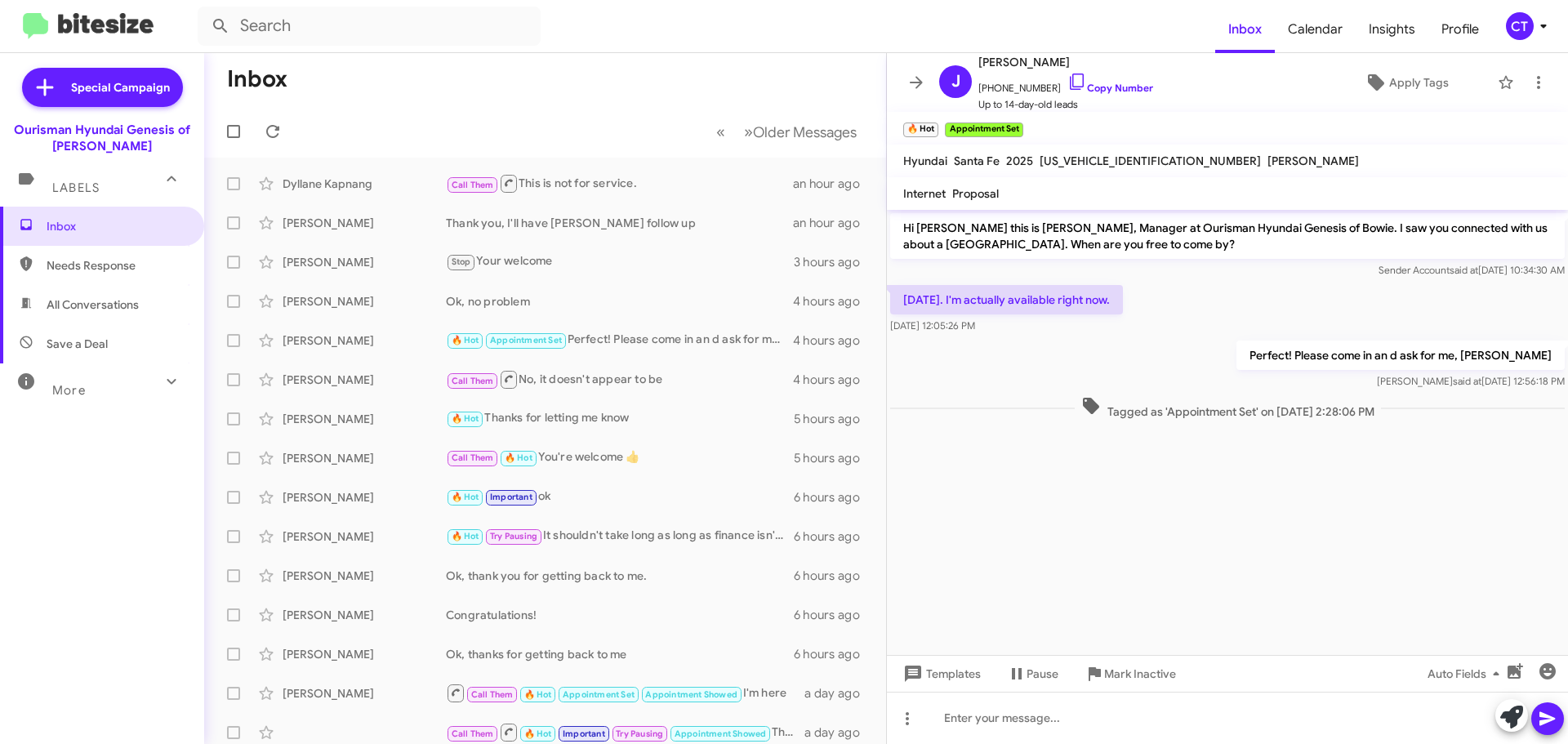
click at [1526, 32] on div "CT" at bounding box center [1520, 26] width 28 height 28
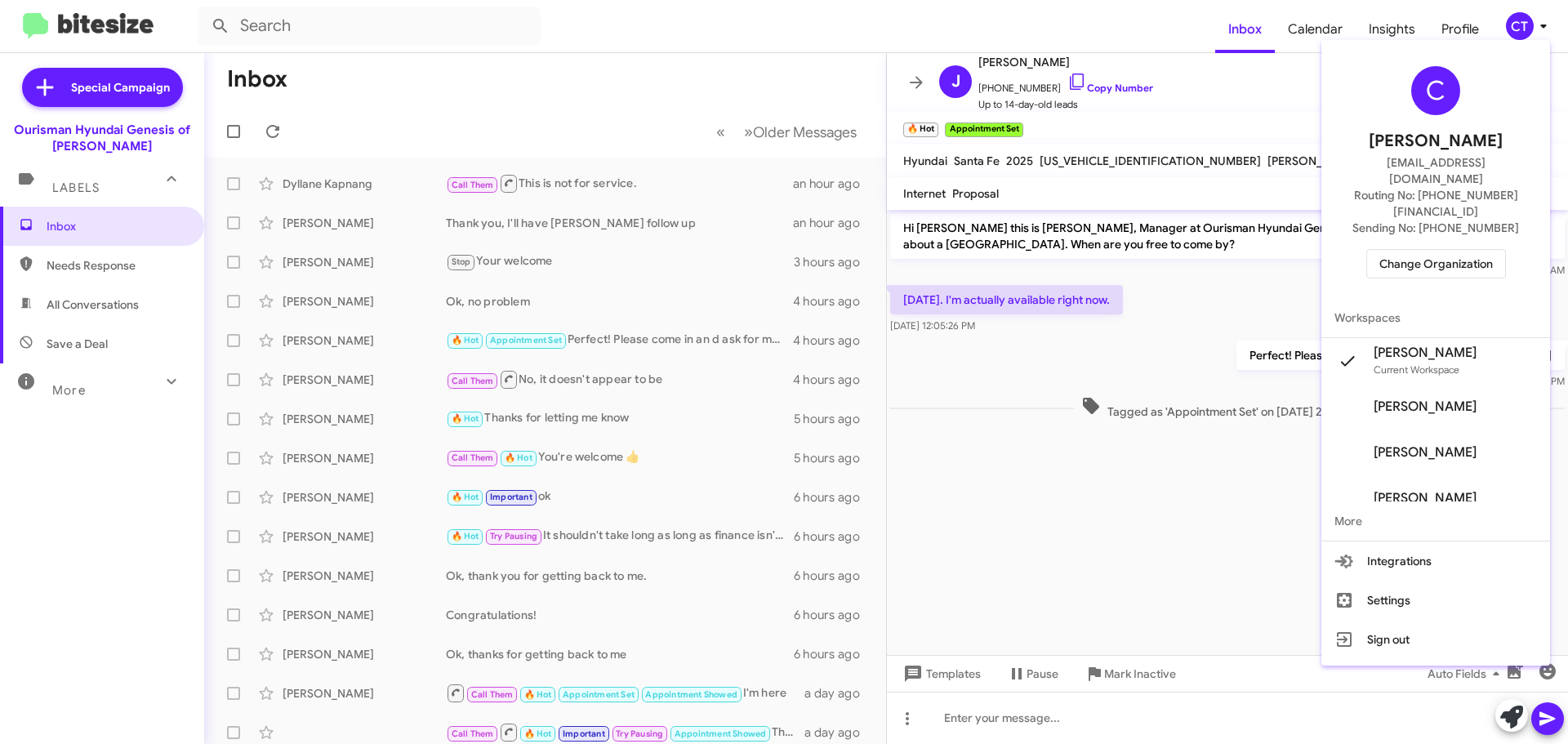
click at [1455, 250] on span "Change Organization" at bounding box center [1436, 264] width 113 height 28
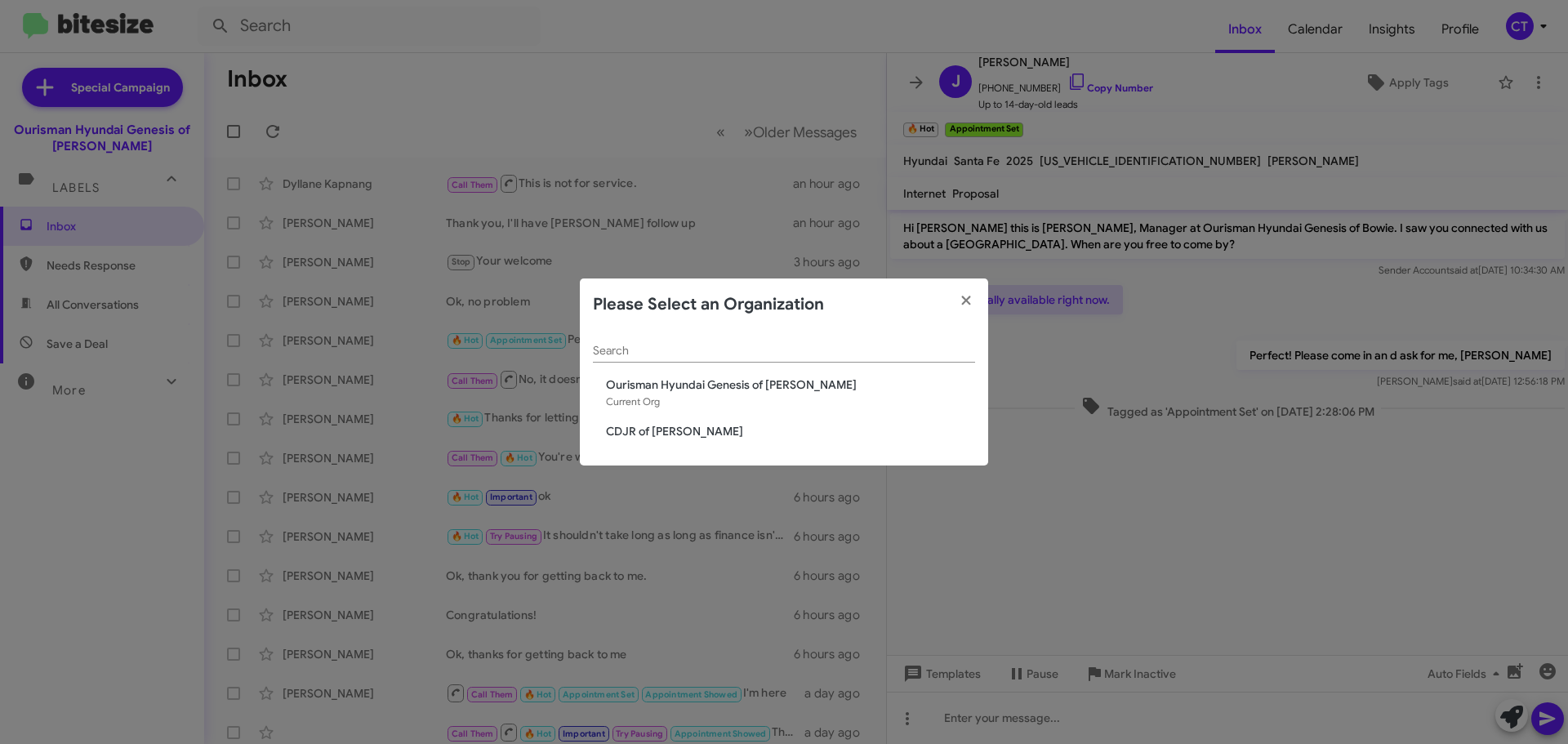
click at [608, 433] on span "CDJR of [PERSON_NAME]" at bounding box center [790, 431] width 369 height 17
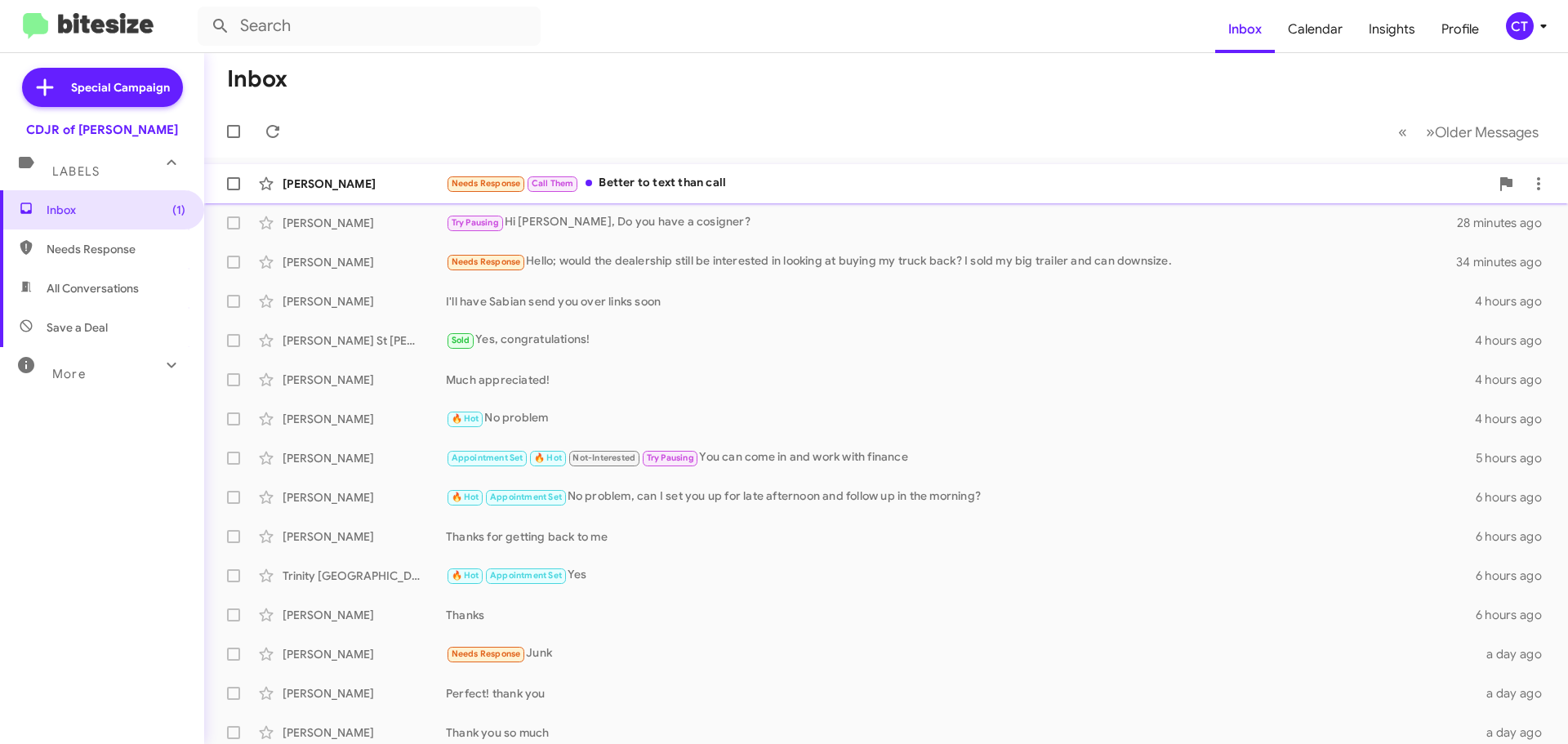
click at [694, 175] on div "Needs Response Call Them Better to text than call" at bounding box center [967, 182] width 1044 height 18
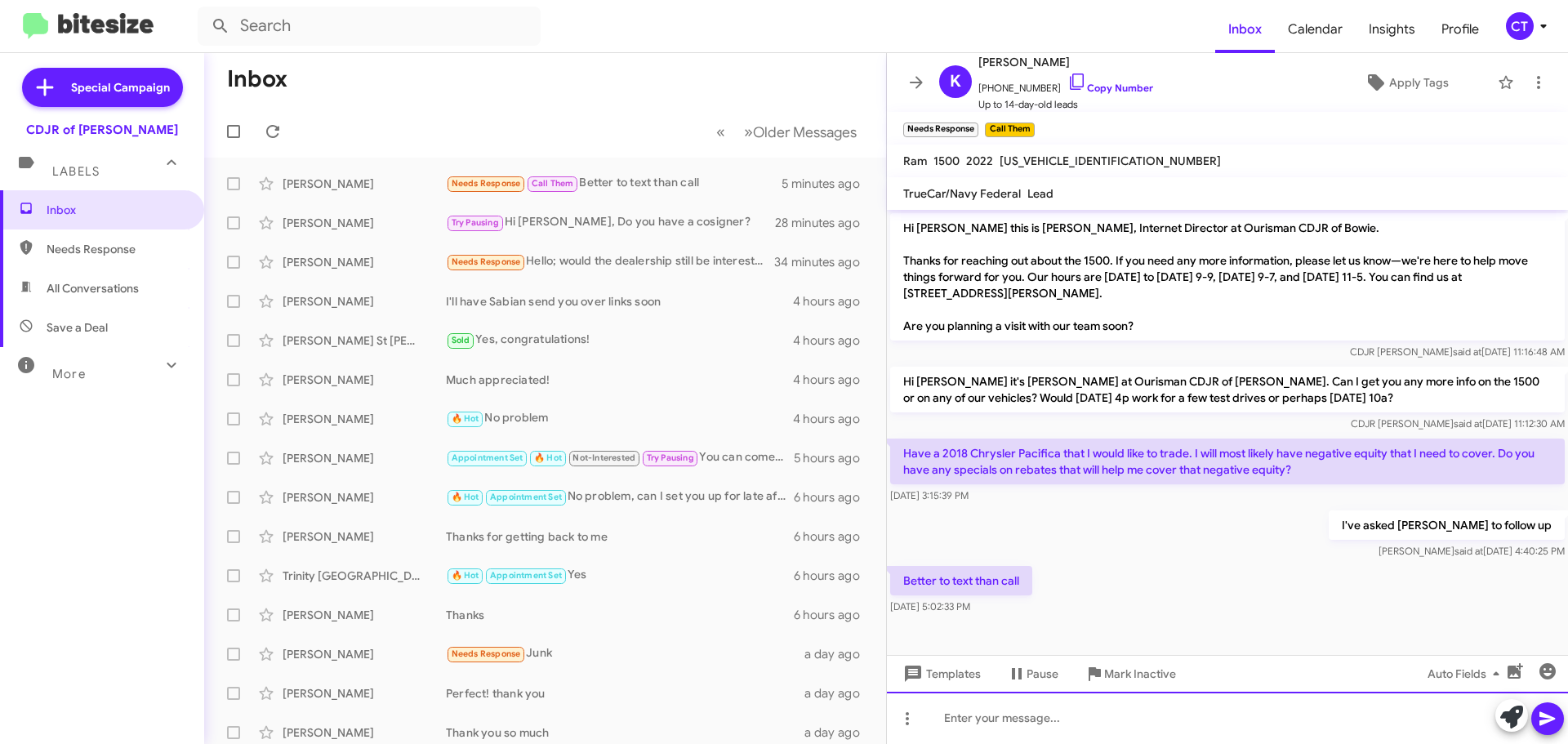
click at [1049, 737] on div at bounding box center [1227, 719] width 681 height 53
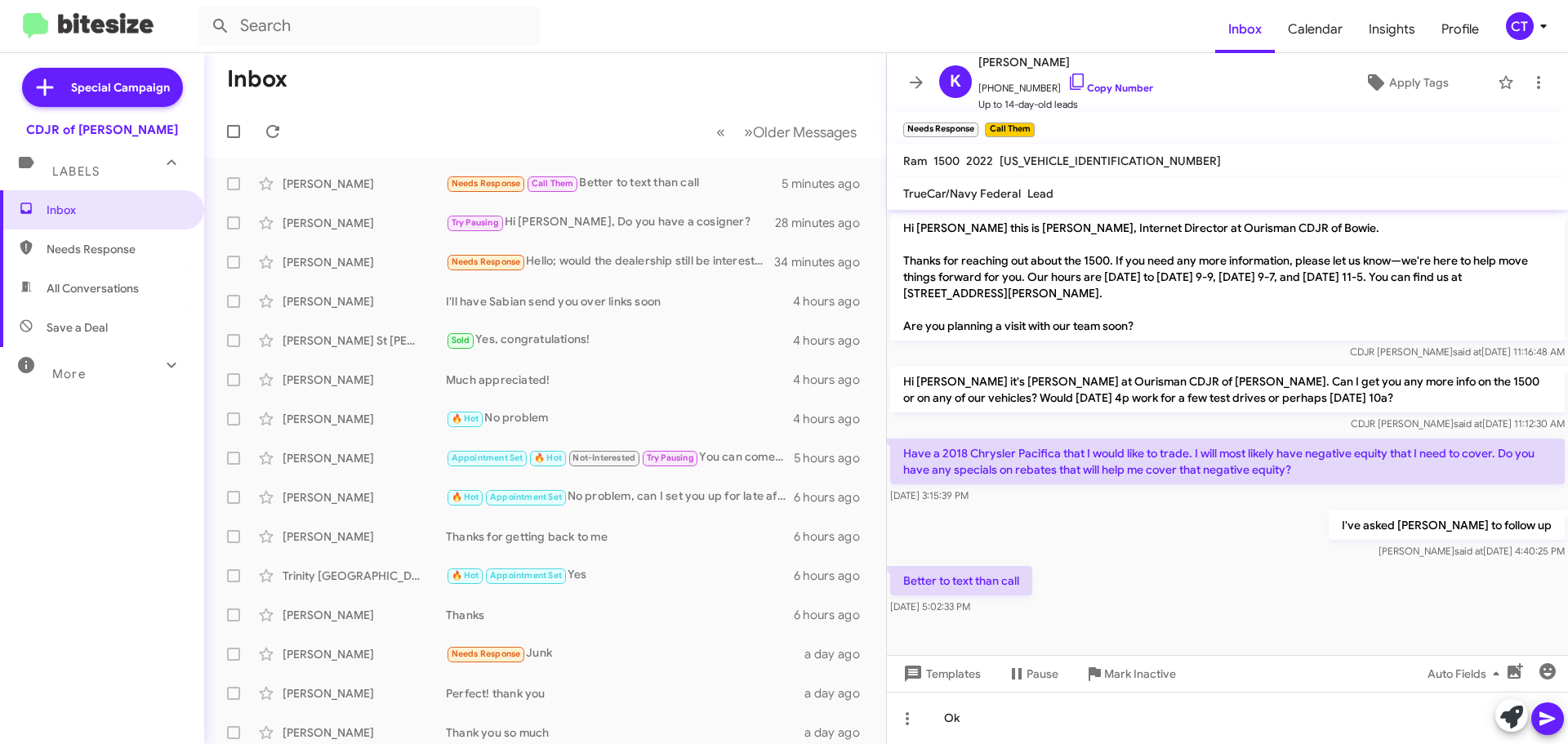
click at [1541, 727] on icon at bounding box center [1547, 719] width 19 height 19
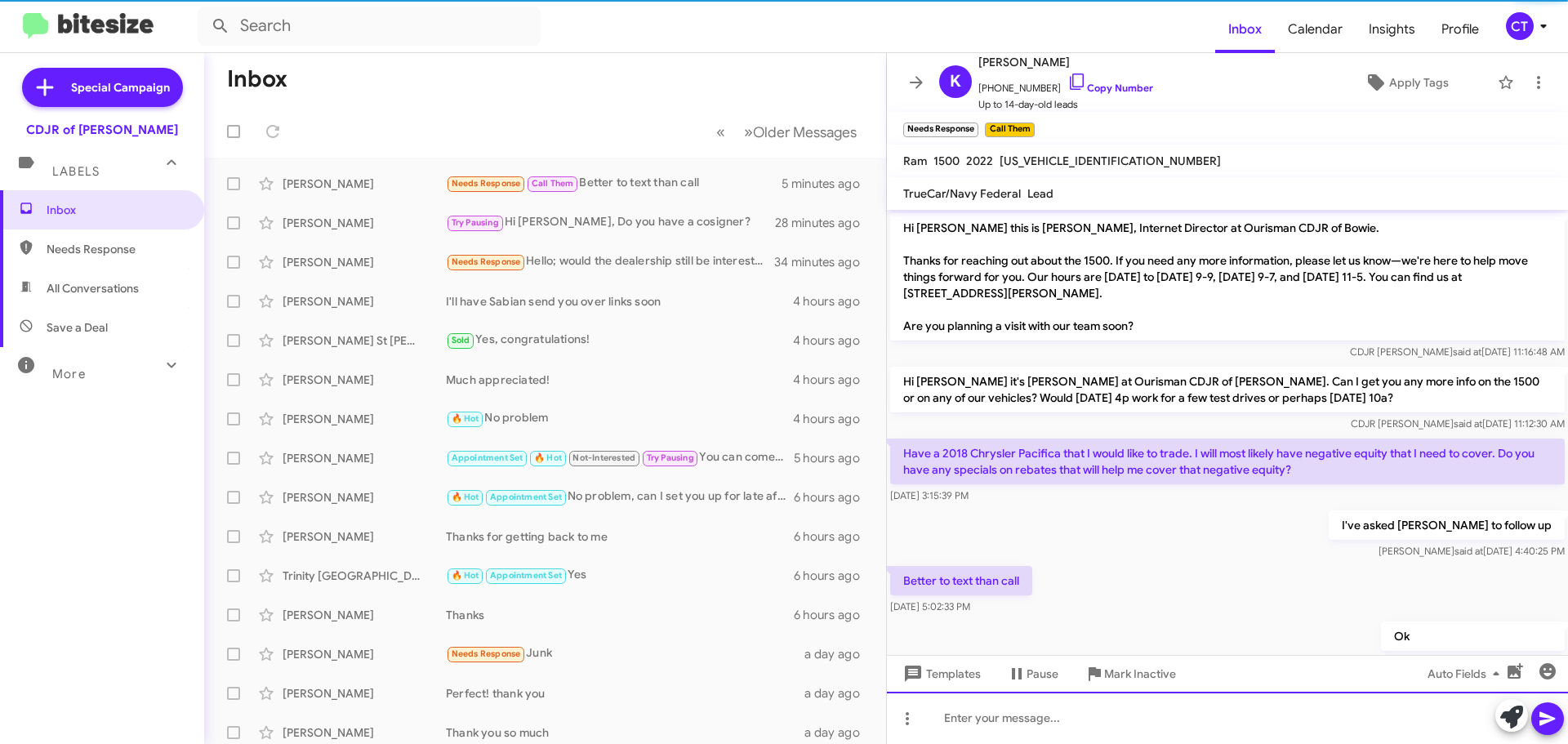
scroll to position [43, 0]
